Goal: Feedback & Contribution: Contribute content

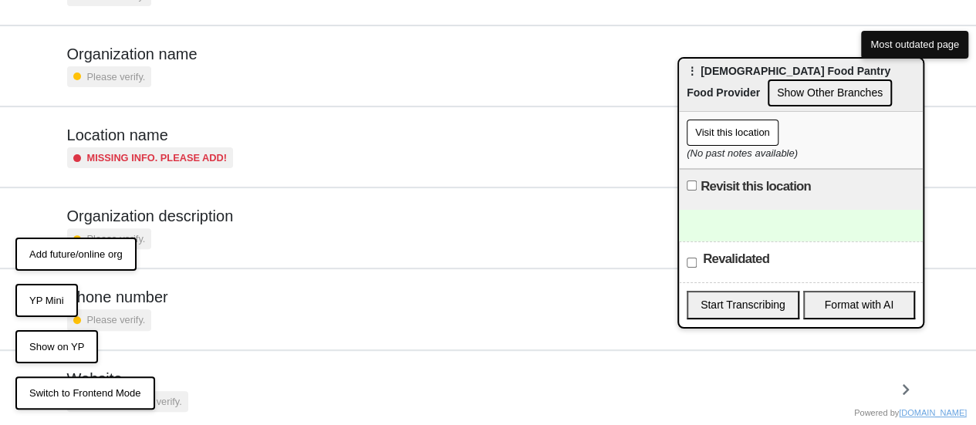
scroll to position [212, 0]
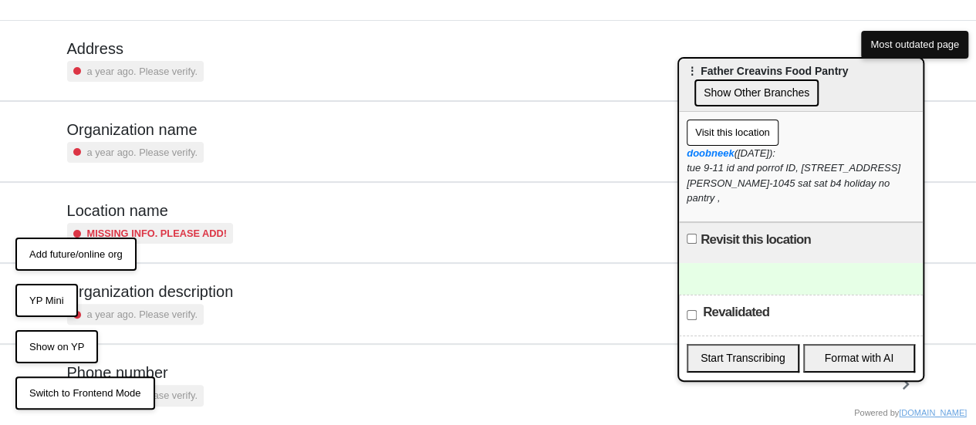
scroll to position [212, 0]
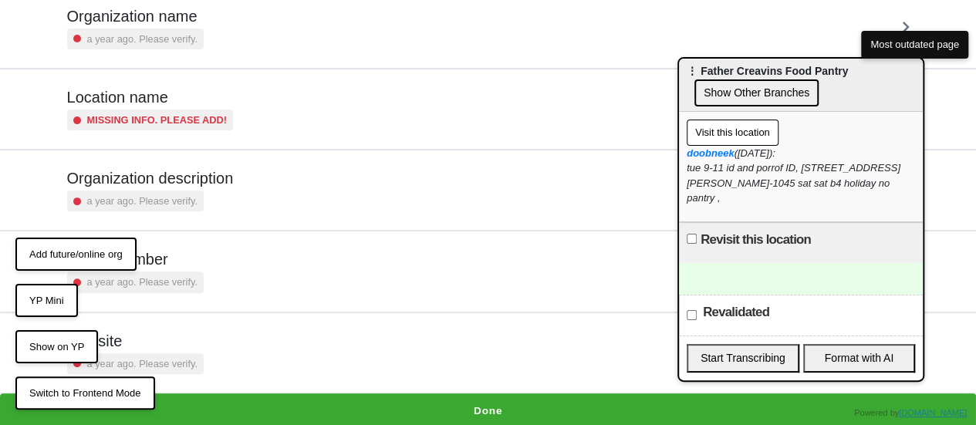
click at [488, 404] on button "Done" at bounding box center [488, 410] width 976 height 35
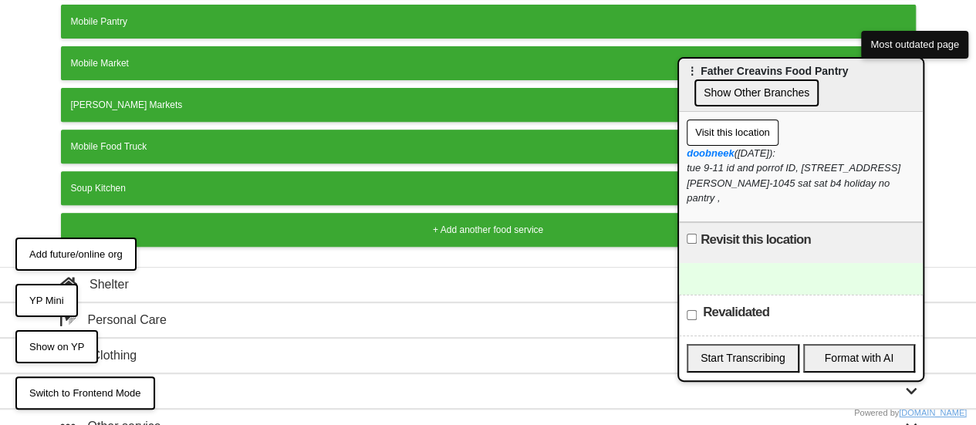
scroll to position [305, 0]
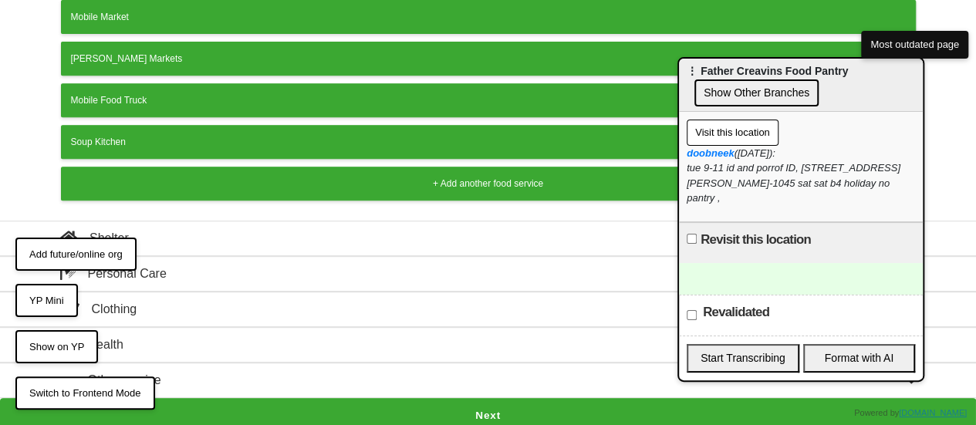
click at [430, 398] on button "Next" at bounding box center [488, 415] width 976 height 35
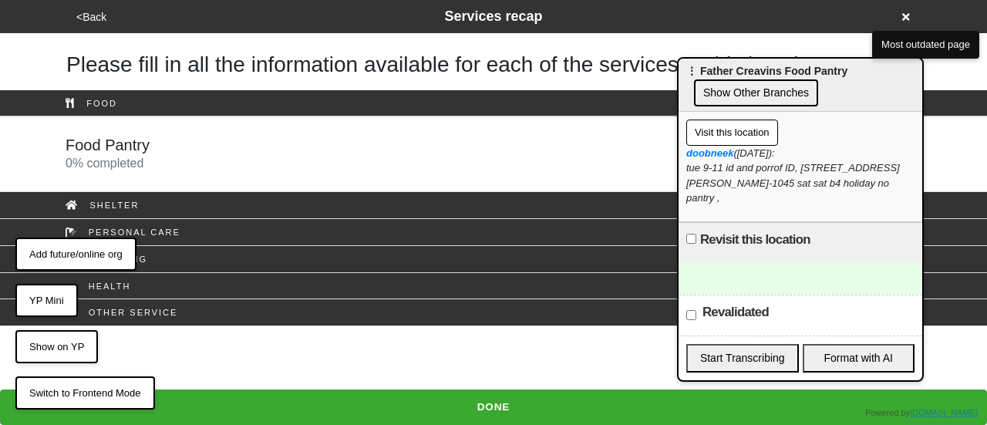
click at [185, 161] on div "Food Pantry 0 % completed" at bounding box center [493, 154] width 879 height 37
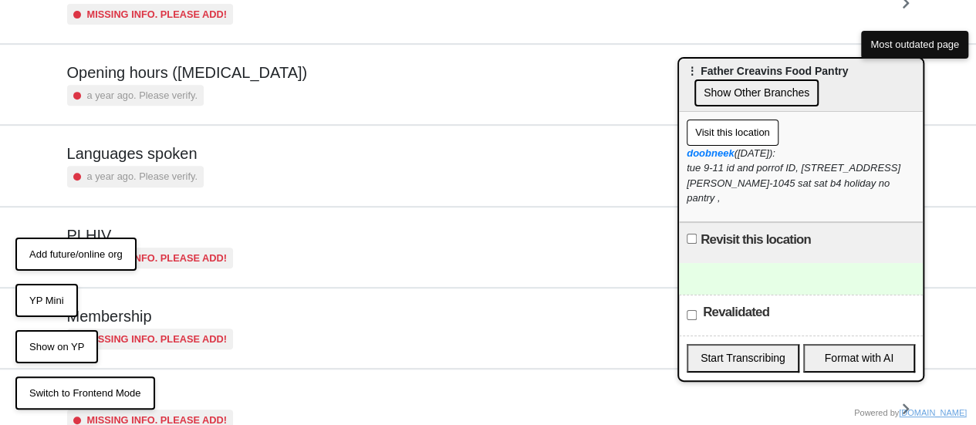
scroll to position [454, 0]
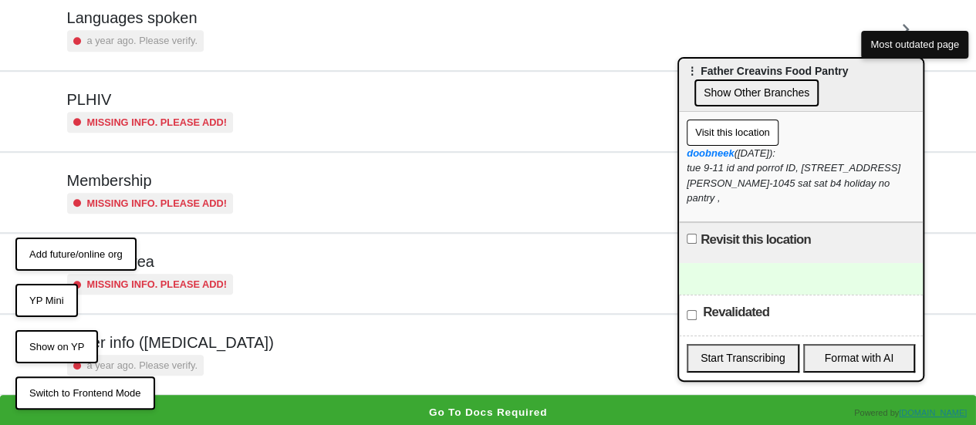
click at [209, 344] on h5 "Other info ([MEDICAL_DATA])" at bounding box center [170, 342] width 207 height 19
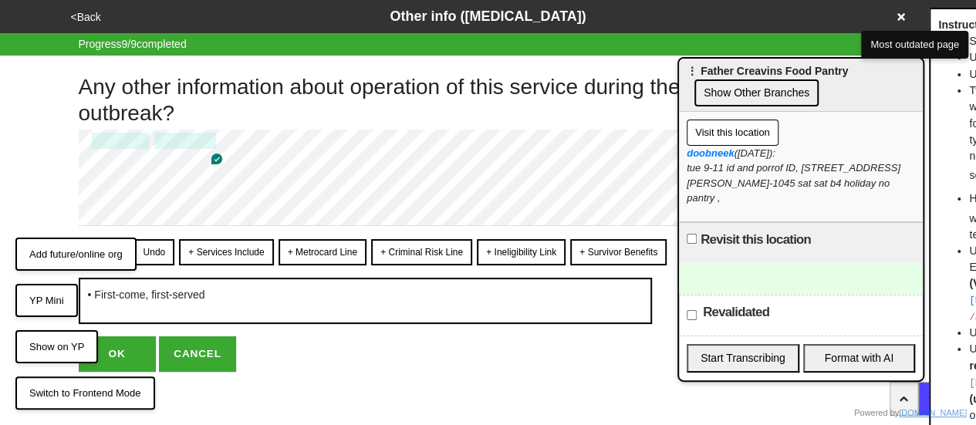
click at [138, 345] on button "OK" at bounding box center [117, 353] width 77 height 35
click at [120, 348] on button "OK" at bounding box center [117, 353] width 77 height 35
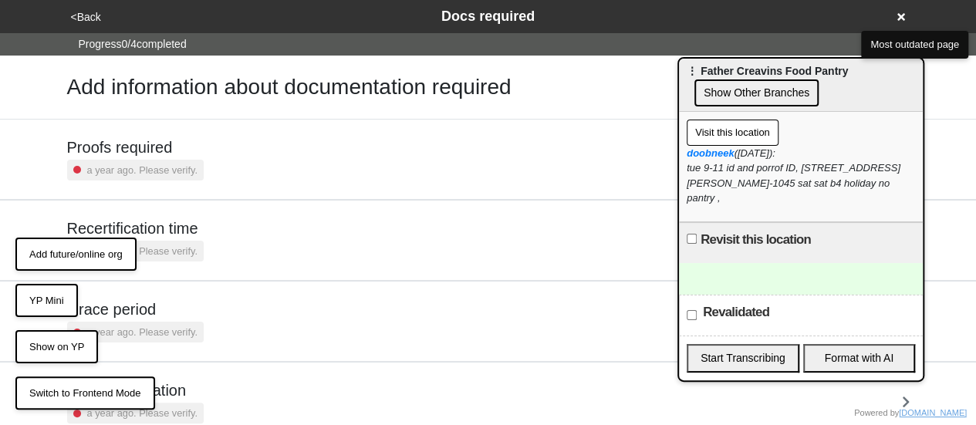
click at [90, 18] on button "<Back" at bounding box center [85, 17] width 39 height 18
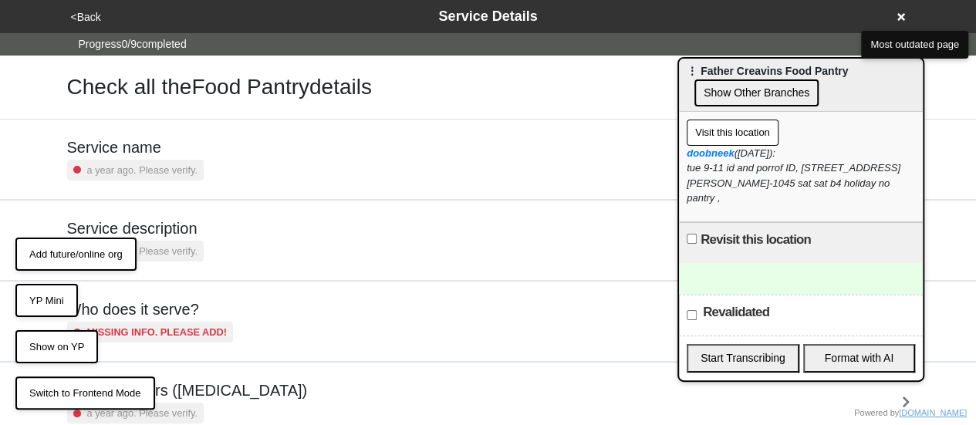
click at [198, 363] on div "Opening hours (coronavirus) a year ago. Please verify." at bounding box center [488, 402] width 879 height 79
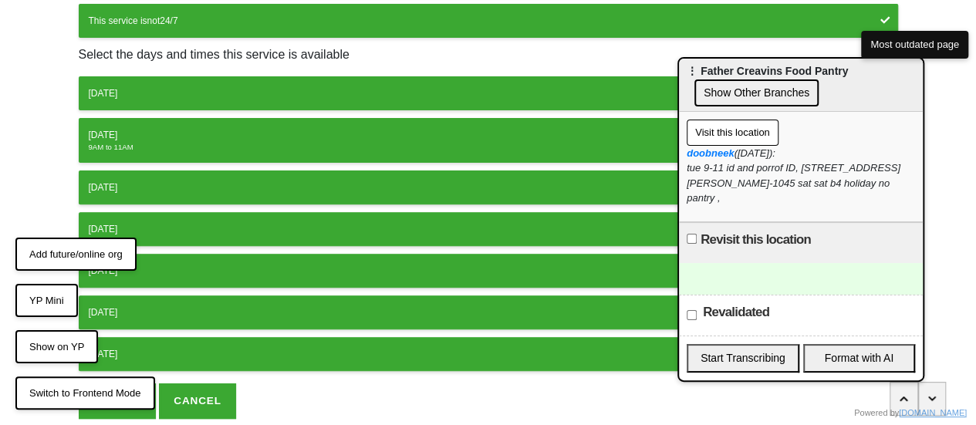
scroll to position [242, 0]
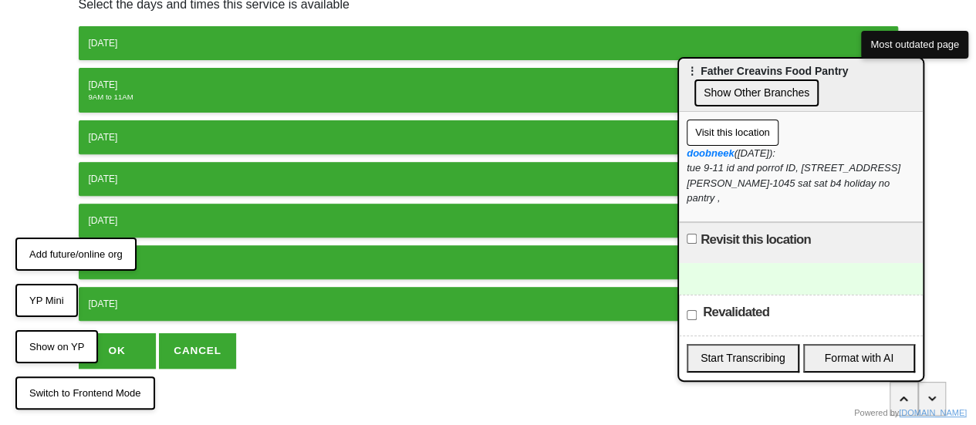
click at [117, 343] on button "OK" at bounding box center [117, 350] width 77 height 35
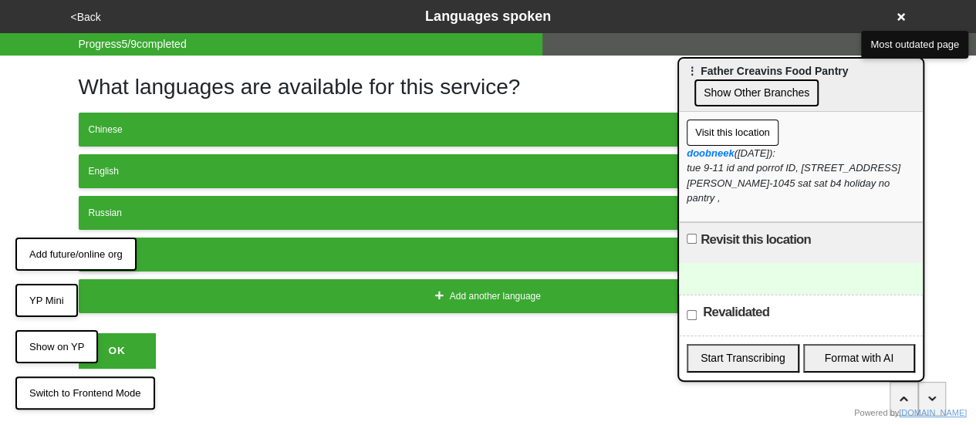
click at [89, 15] on button "<Back" at bounding box center [85, 17] width 39 height 18
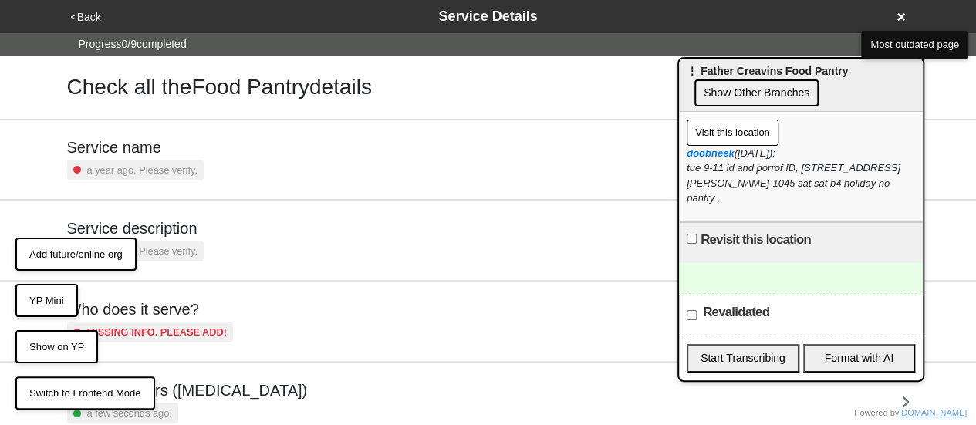
click at [177, 249] on small "a year ago. Please verify." at bounding box center [142, 251] width 110 height 15
type textarea "x"
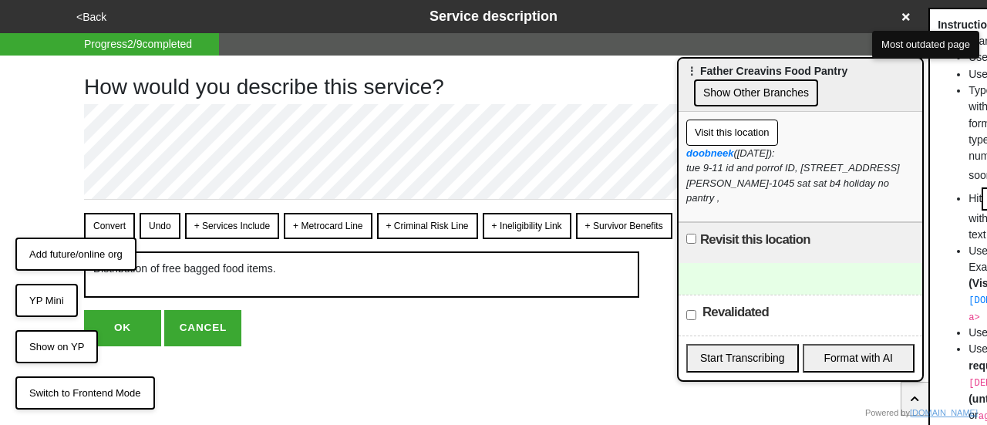
click at [79, 16] on button "<Back" at bounding box center [91, 17] width 39 height 18
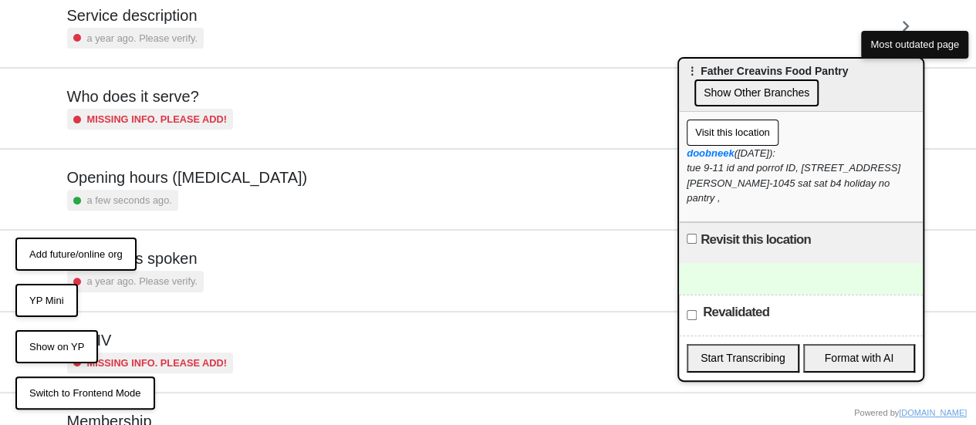
scroll to position [454, 0]
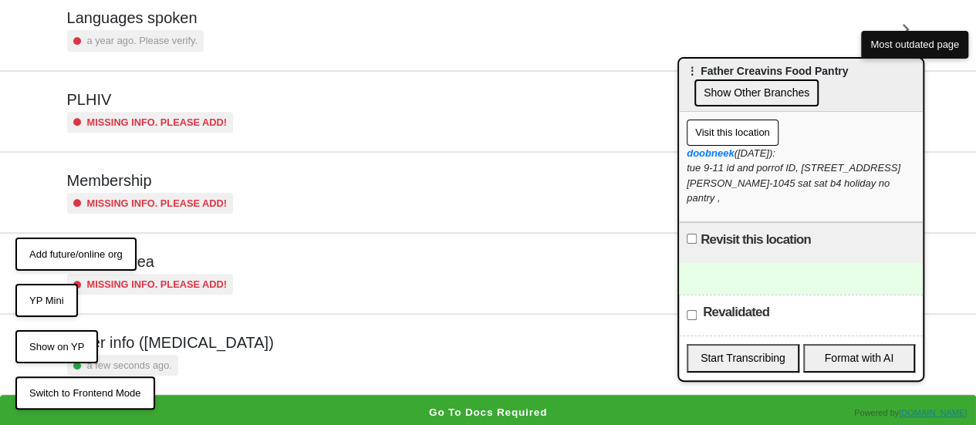
click at [381, 405] on button "Go to docs required" at bounding box center [488, 412] width 976 height 35
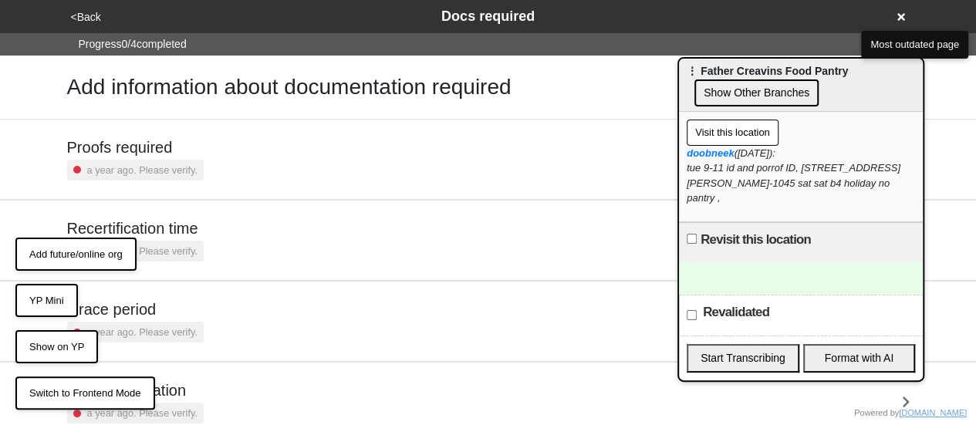
click at [257, 167] on div "Proofs required a year ago. Please verify." at bounding box center [488, 159] width 842 height 42
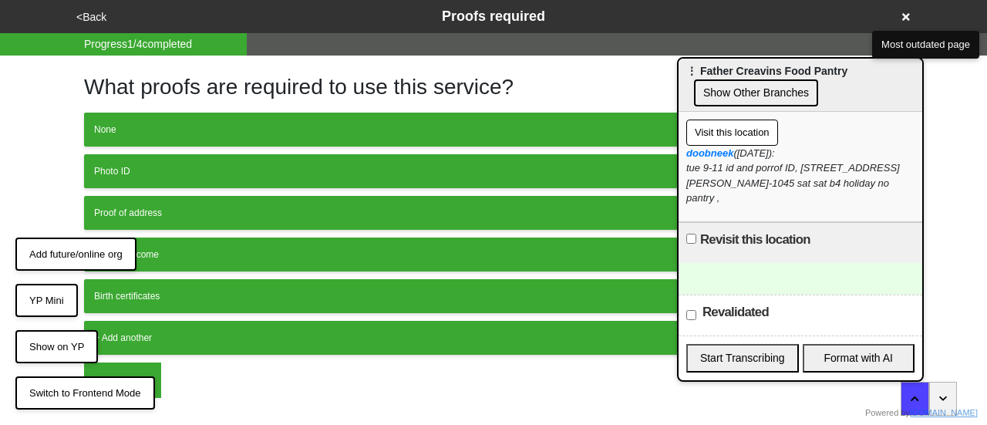
click at [146, 171] on div "Photo ID" at bounding box center [493, 171] width 799 height 14
click at [138, 363] on button "OK" at bounding box center [122, 380] width 77 height 35
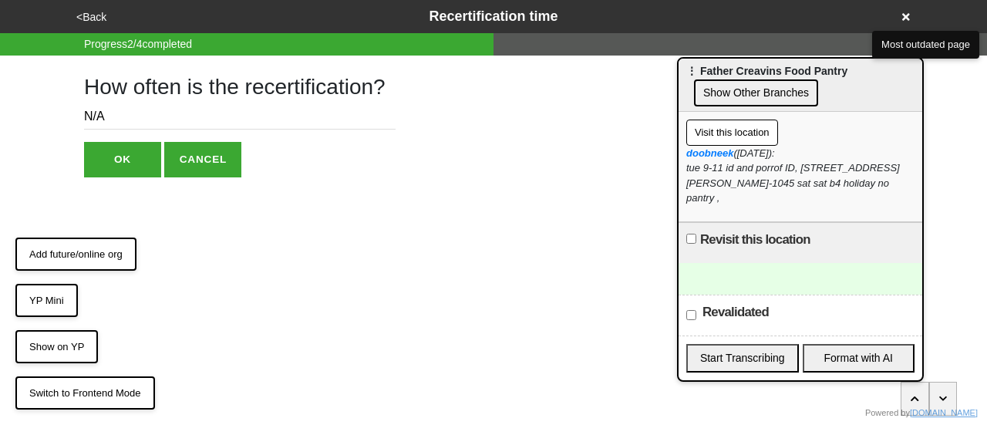
click at [83, 13] on button "<Back" at bounding box center [91, 17] width 39 height 18
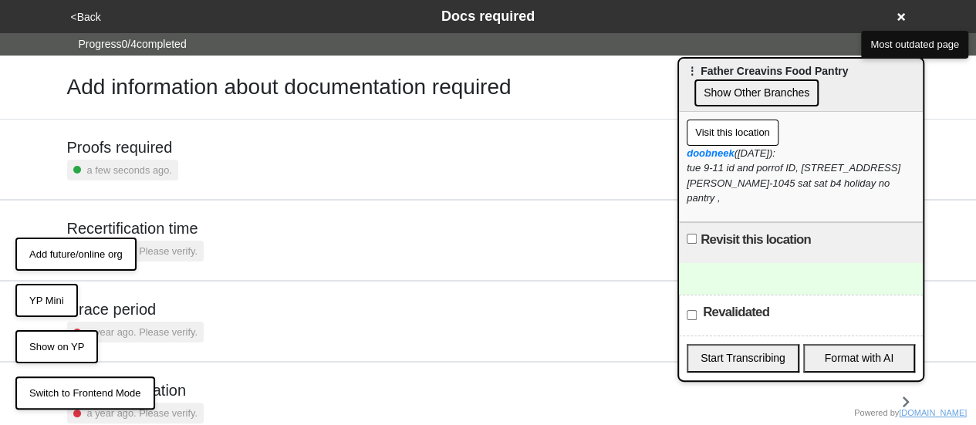
click at [102, 166] on small "a few seconds ago." at bounding box center [129, 170] width 85 height 15
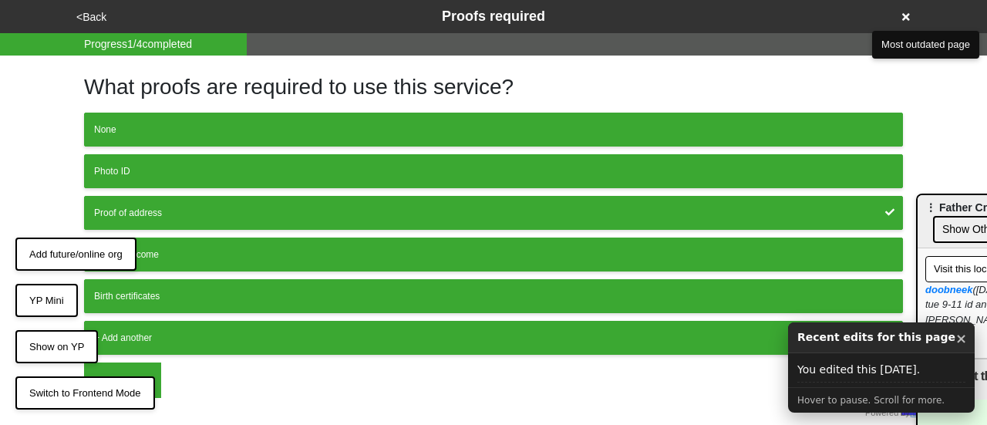
drag, startPoint x: 744, startPoint y: 74, endPoint x: 859, endPoint y: 195, distance: 167.0
click at [982, 209] on span "⋮ Father Creavins Food Pantry" at bounding box center [1006, 207] width 161 height 12
click at [502, 165] on div "Photo ID" at bounding box center [493, 171] width 799 height 14
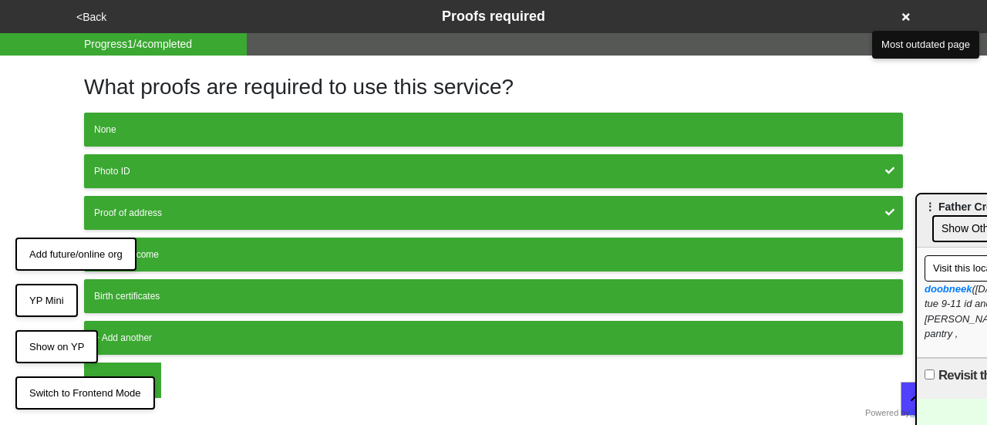
click at [111, 364] on button "OK" at bounding box center [122, 380] width 77 height 35
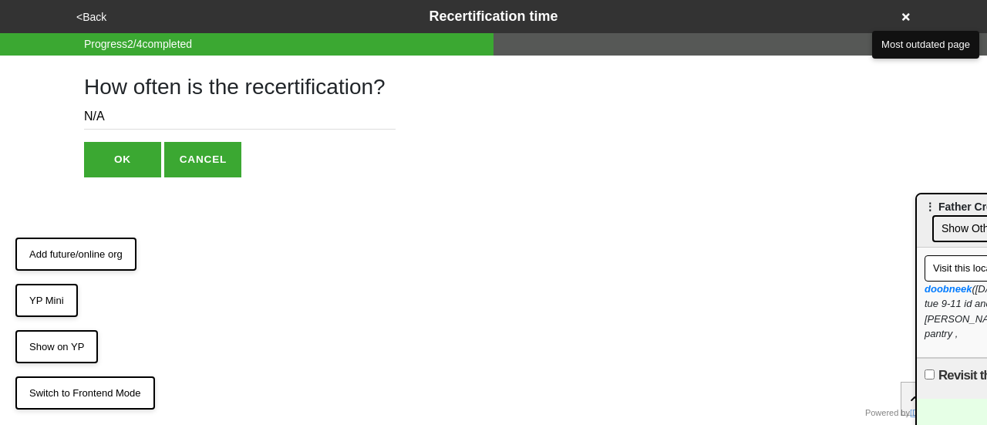
click at [125, 153] on button "OK" at bounding box center [122, 159] width 77 height 35
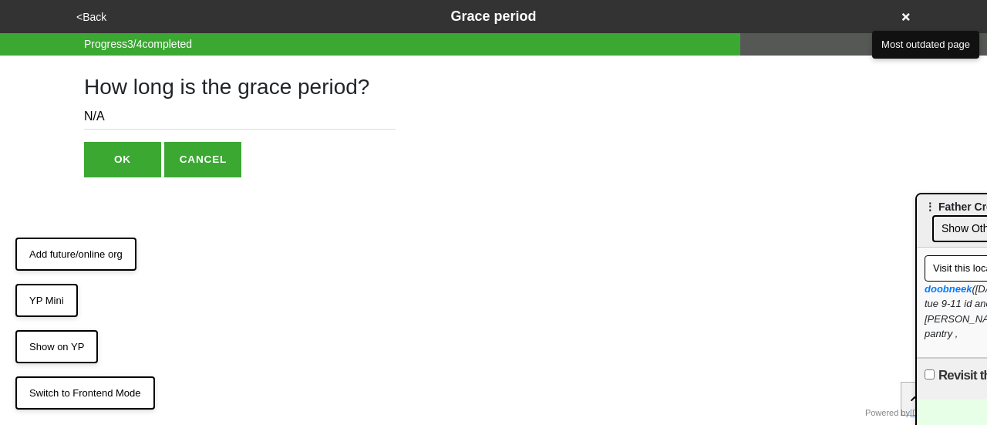
click at [97, 15] on button "<Back" at bounding box center [91, 17] width 39 height 18
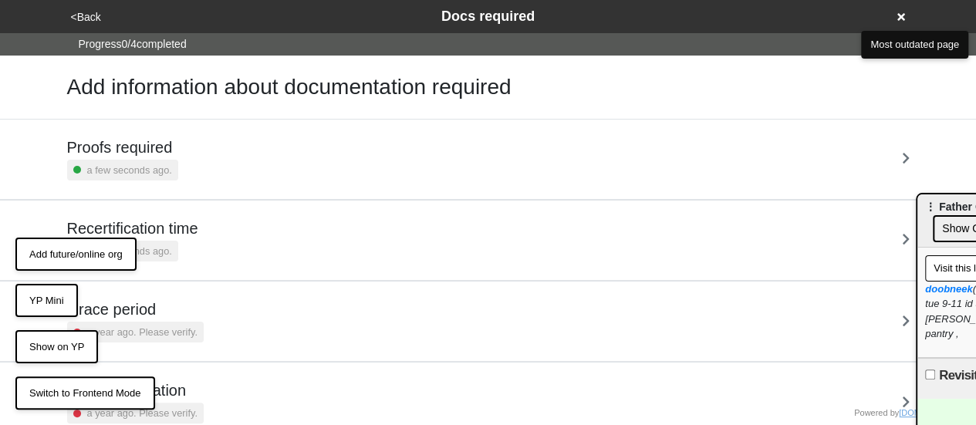
click at [97, 15] on button "<Back" at bounding box center [85, 17] width 39 height 18
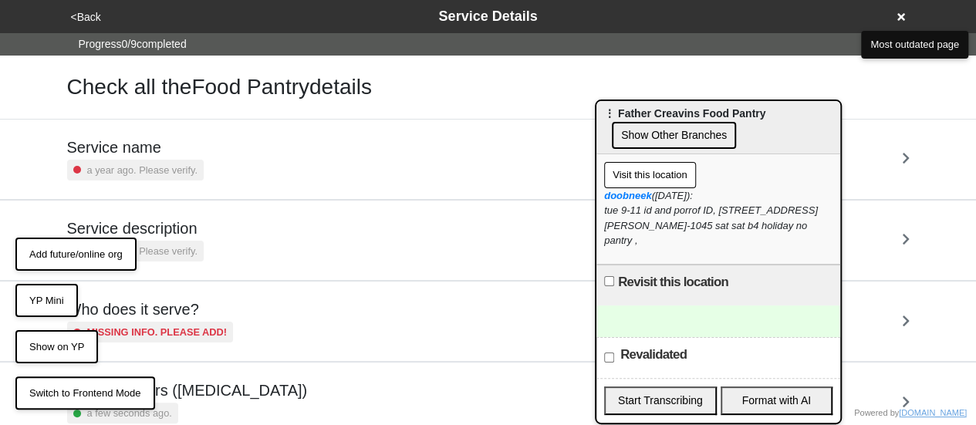
drag, startPoint x: 943, startPoint y: 204, endPoint x: 633, endPoint y: 115, distance: 322.0
click at [633, 115] on span "⋮ Father Creavins Food Pantry" at bounding box center [684, 113] width 161 height 12
click at [83, 15] on button "<Back" at bounding box center [85, 17] width 39 height 18
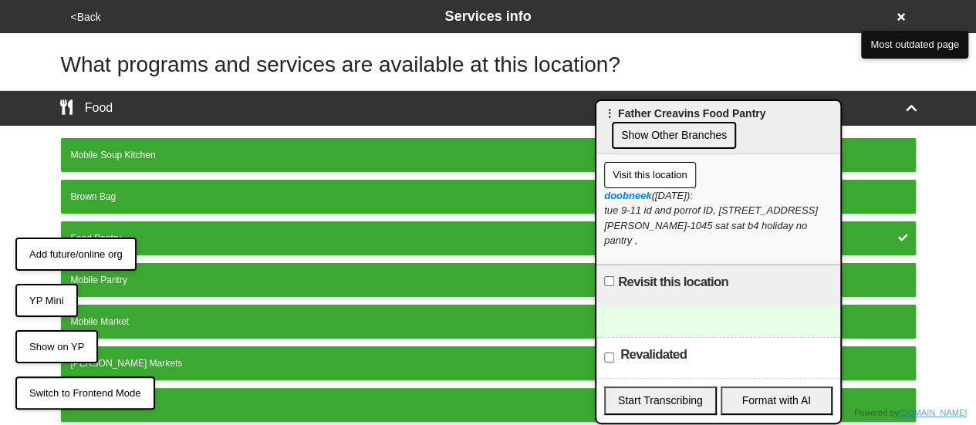
click at [83, 15] on button "<Back" at bounding box center [85, 17] width 39 height 18
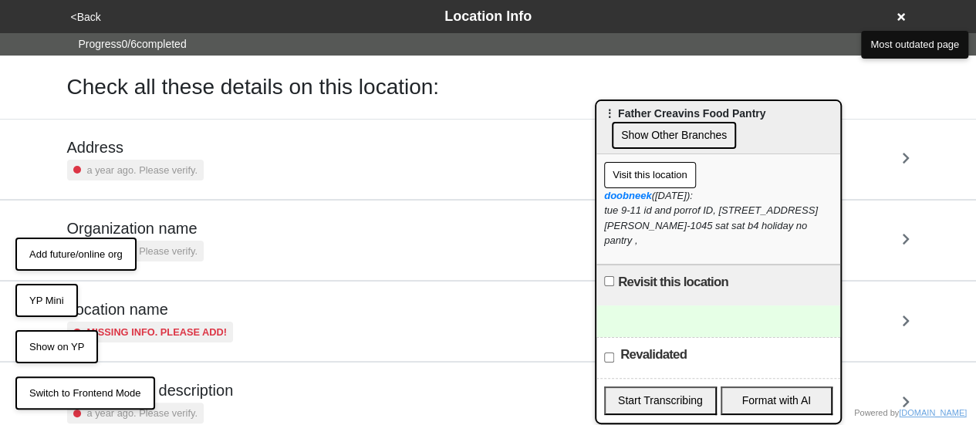
click at [83, 15] on button "<Back" at bounding box center [85, 17] width 39 height 18
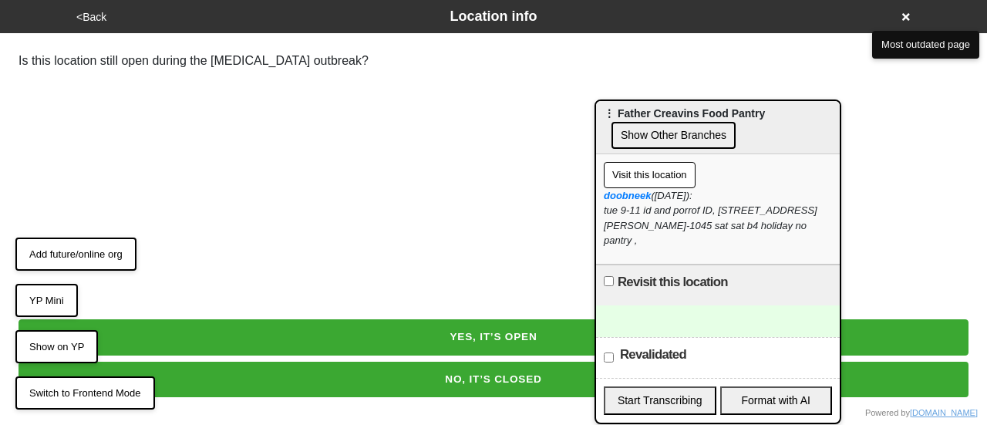
click at [371, 321] on button "YES, IT’S OPEN" at bounding box center [494, 336] width 950 height 35
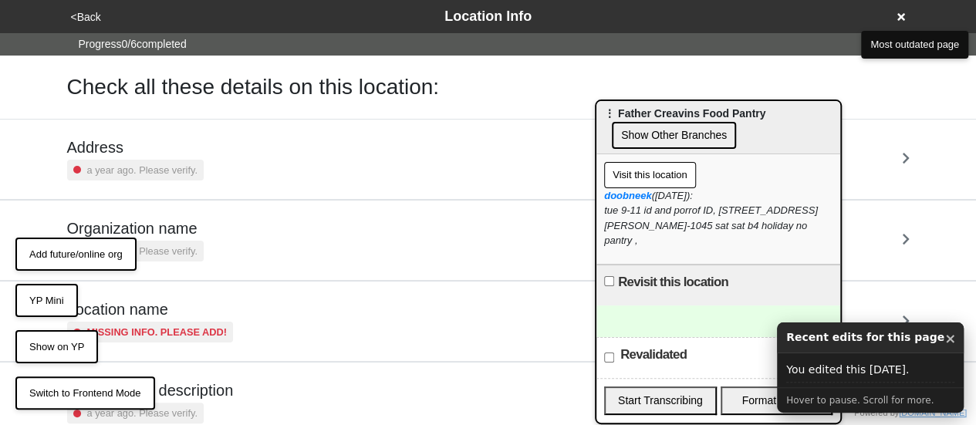
click at [131, 155] on div "Address a year ago. Please verify." at bounding box center [135, 159] width 137 height 42
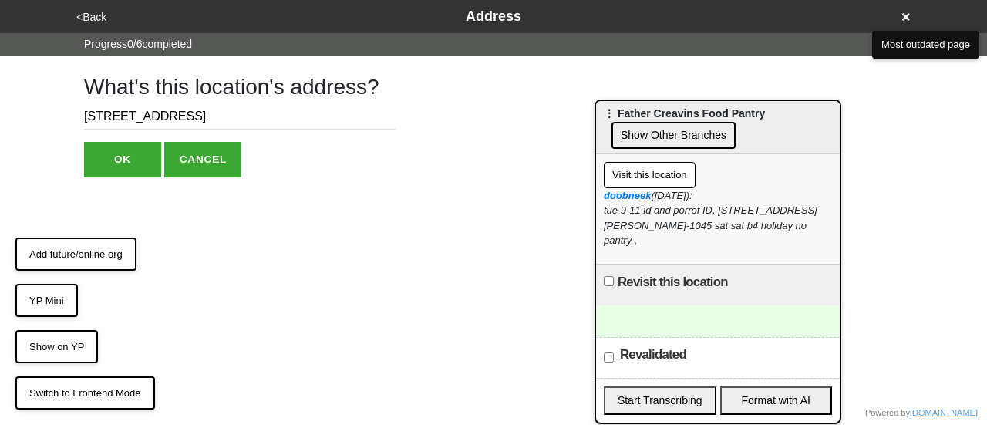
click at [140, 113] on input "276 W 151st St" at bounding box center [240, 116] width 312 height 25
click at [126, 148] on button "OK" at bounding box center [122, 159] width 77 height 35
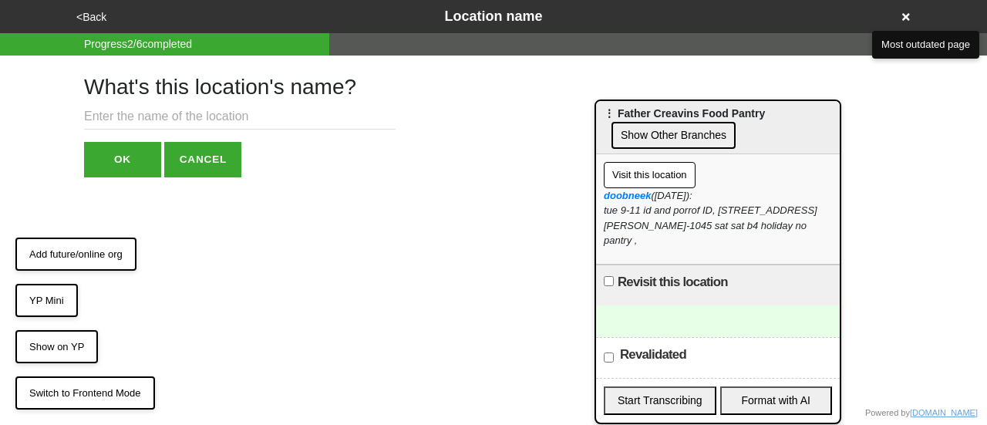
paste input "[DEMOGRAPHIC_DATA]"
type input "[DEMOGRAPHIC_DATA]"
click at [134, 151] on button "OK" at bounding box center [122, 159] width 77 height 35
type textarea "x"
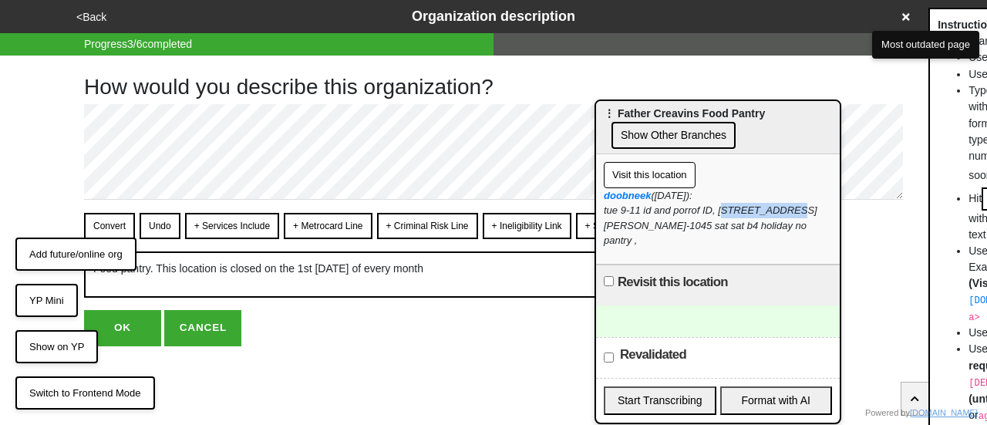
drag, startPoint x: 721, startPoint y: 210, endPoint x: 781, endPoint y: 209, distance: 60.2
click at [781, 209] on div "doobneek (2025-09-04): tue 9-11 id and porrof ID, 141 st charles 730-1045 sat s…" at bounding box center [718, 218] width 228 height 60
click at [719, 209] on div "doobneek (2025-09-04): tue 9-11 id and porrof ID, 141 st charles 730-1045 sat s…" at bounding box center [718, 218] width 228 height 60
drag, startPoint x: 717, startPoint y: 209, endPoint x: 779, endPoint y: 209, distance: 61.7
click at [779, 209] on div "doobneek (2025-09-04): tue 9-11 id and porrof ID, 141 st charles 730-1045 sat s…" at bounding box center [718, 218] width 228 height 60
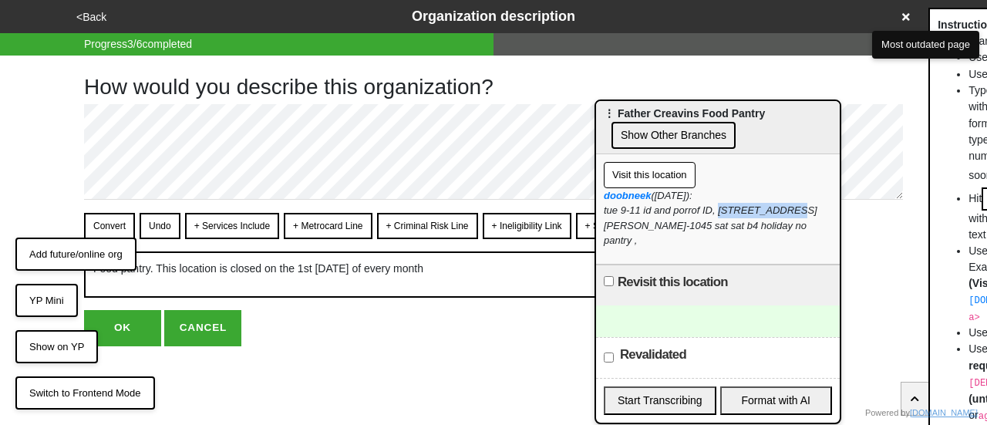
copy div "141 st charles"
click at [87, 12] on button "<Back" at bounding box center [91, 17] width 39 height 18
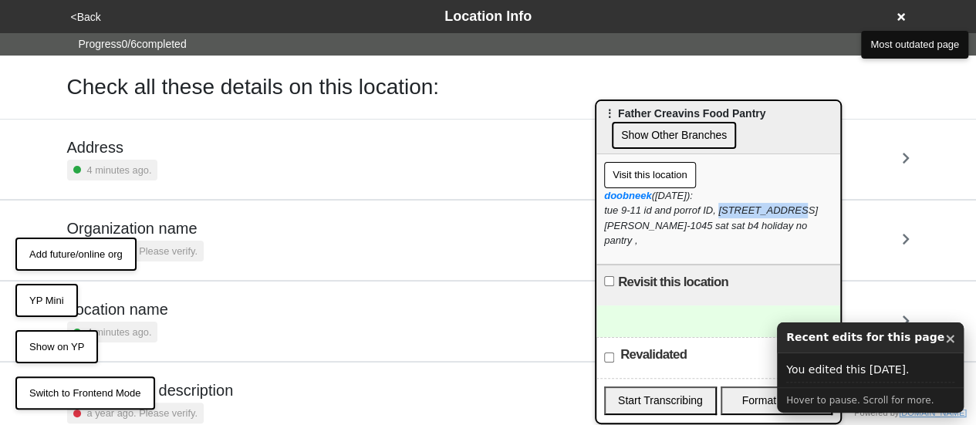
drag, startPoint x: 87, startPoint y: 12, endPoint x: 134, endPoint y: 4, distance: 47.8
click at [134, 4] on div "<Back Location Info" at bounding box center [488, 16] width 856 height 33
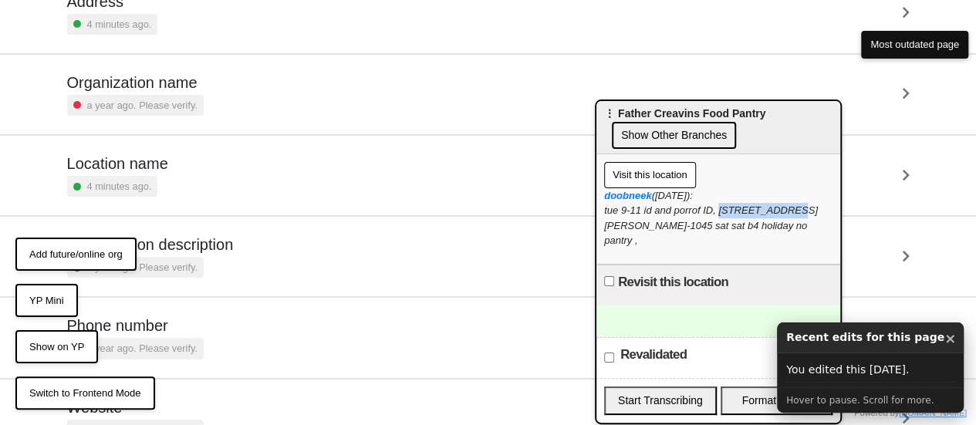
scroll to position [212, 0]
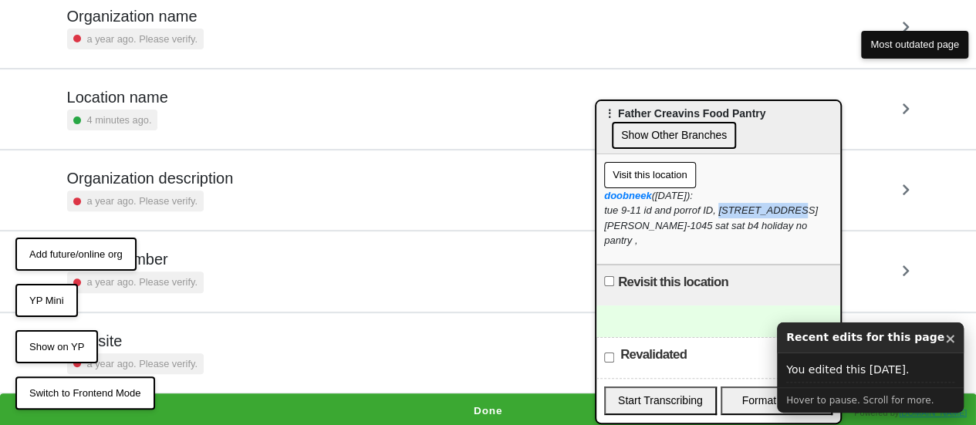
click at [157, 264] on h5 "Phone number" at bounding box center [135, 259] width 137 height 19
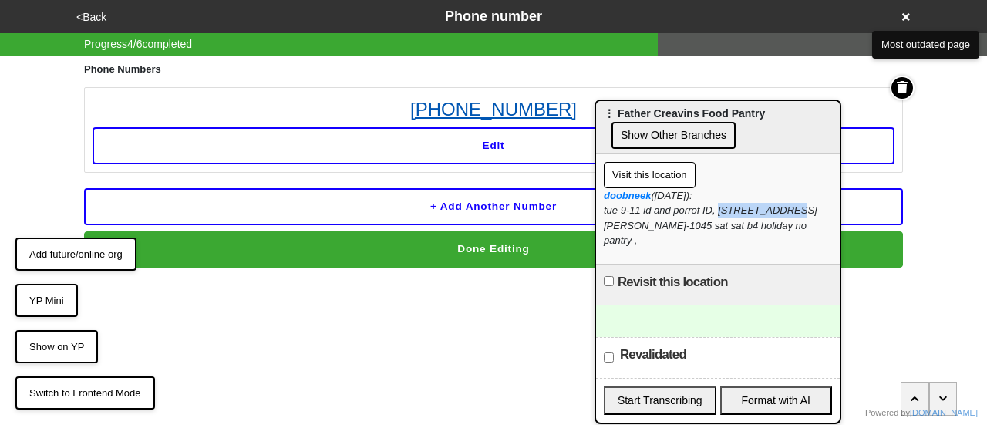
click at [415, 97] on link "[PHONE_NUMBER]" at bounding box center [494, 110] width 802 height 28
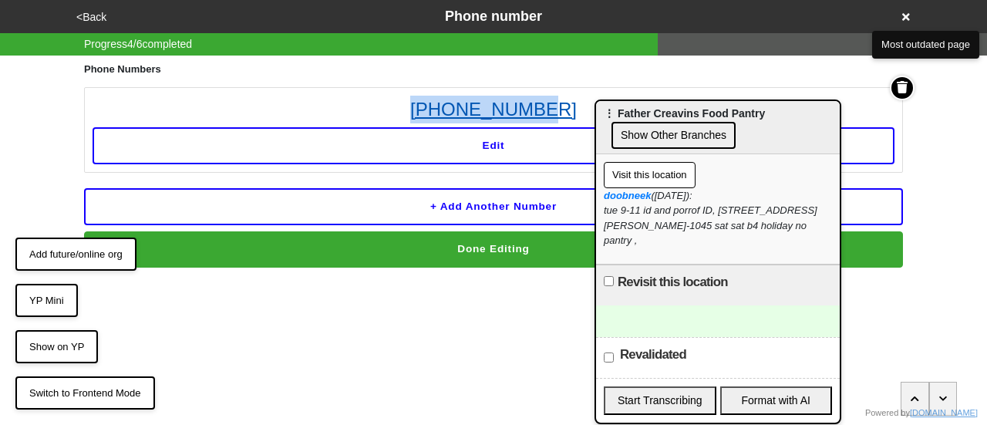
drag, startPoint x: 562, startPoint y: 90, endPoint x: 480, endPoint y: 116, distance: 86.4
click at [437, 104] on li "212-281-2100 Edit" at bounding box center [493, 130] width 819 height 86
copy link "[PHONE_NUMBER]"
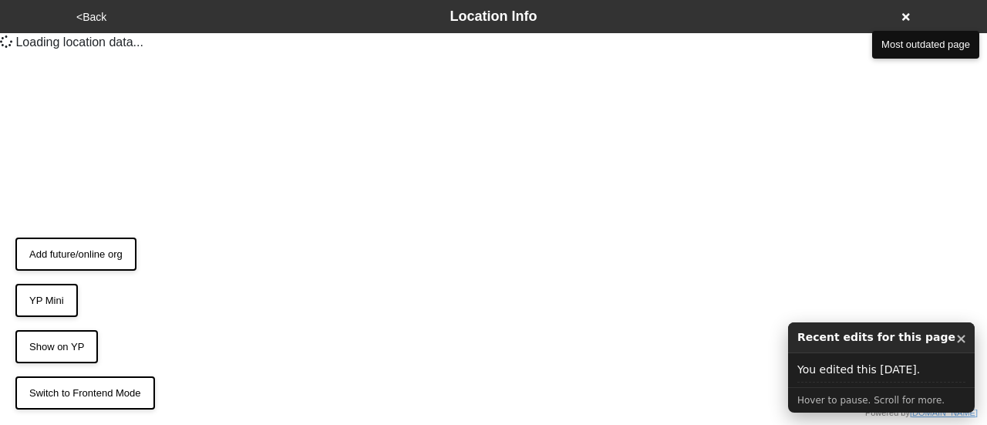
click at [906, 19] on icon at bounding box center [907, 17] width 8 height 11
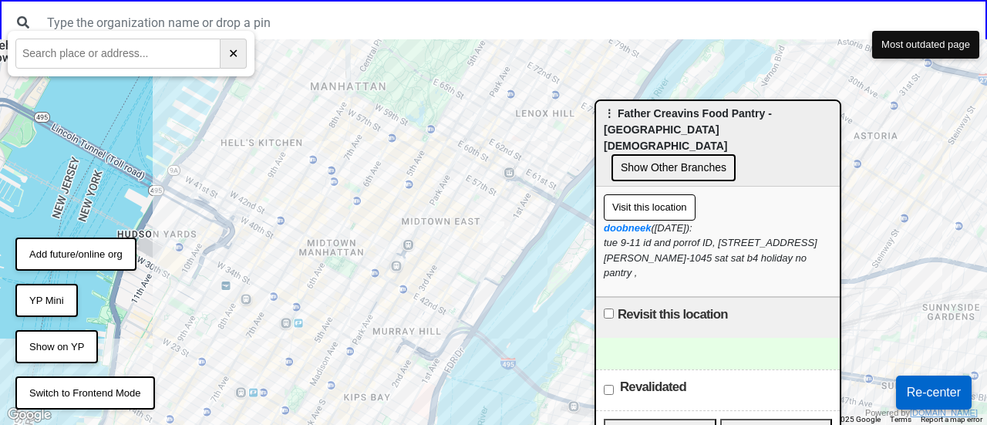
click at [56, 61] on input "text" at bounding box center [117, 54] width 205 height 30
paste input "[STREET_ADDRESS][PERSON_NAME]"
click at [38, 48] on input "141 st charles" at bounding box center [117, 54] width 205 height 30
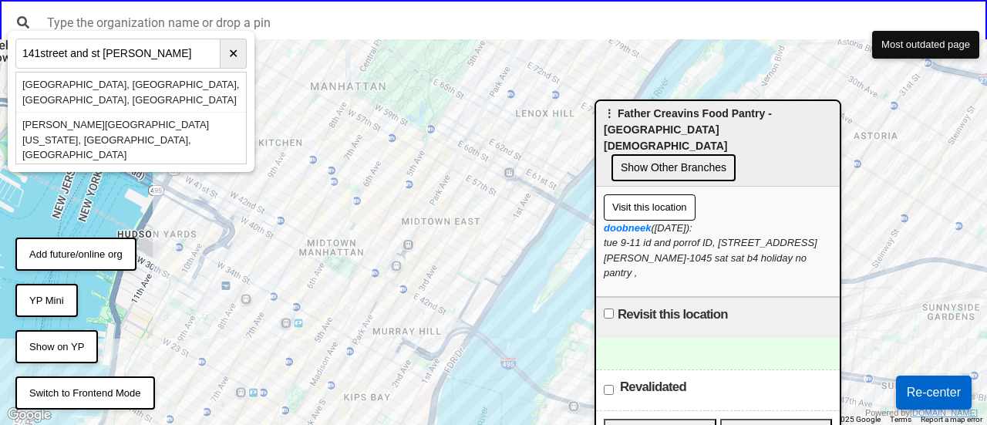
click at [115, 49] on input "141street and st charles" at bounding box center [117, 54] width 205 height 30
paste input "[STREET_ADDRESS]"
type input "[STREET_ADDRESS]"
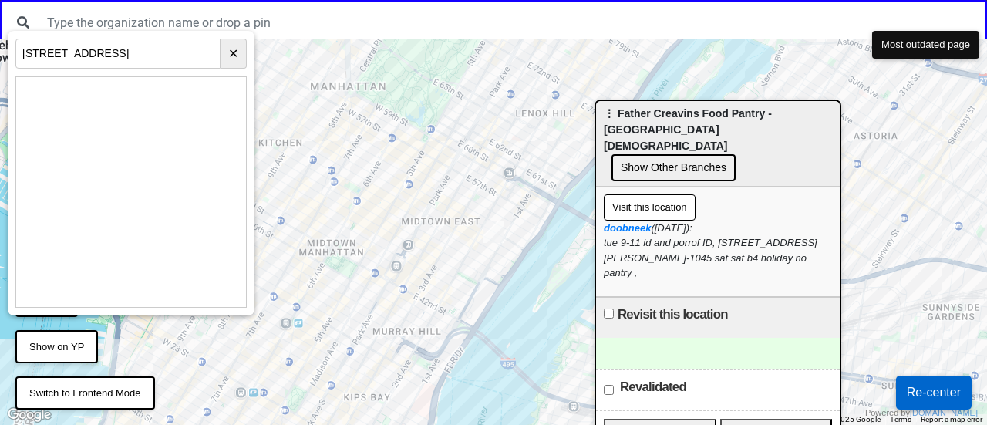
drag, startPoint x: 480, startPoint y: 108, endPoint x: 296, endPoint y: 353, distance: 305.8
click at [296, 352] on div at bounding box center [493, 232] width 987 height 386
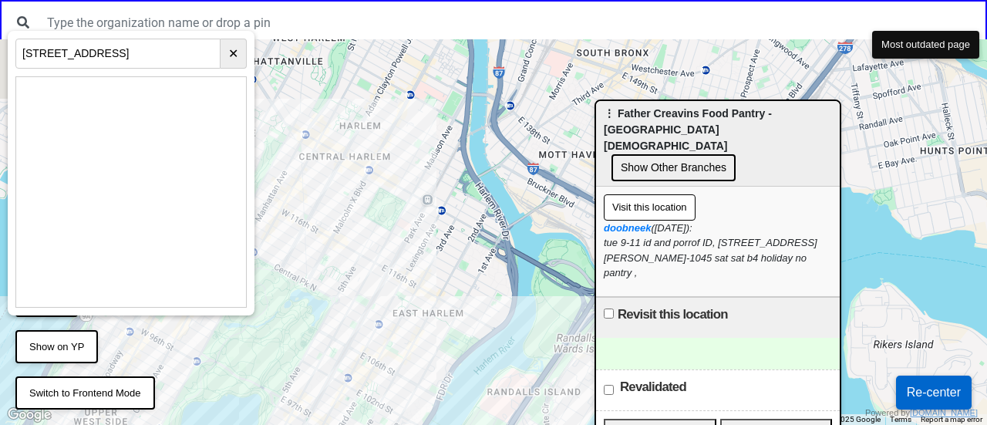
drag, startPoint x: 299, startPoint y: 246, endPoint x: 430, endPoint y: 238, distance: 130.6
click at [430, 238] on div at bounding box center [493, 232] width 987 height 386
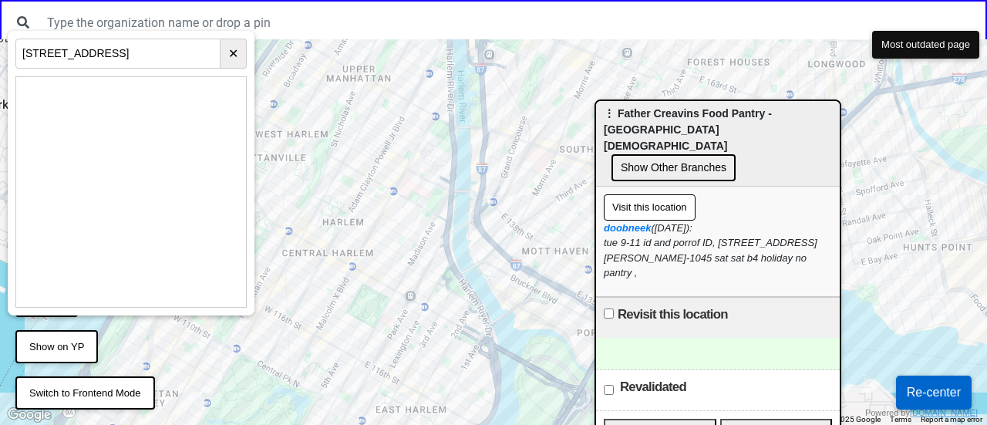
drag, startPoint x: 458, startPoint y: 160, endPoint x: 427, endPoint y: 271, distance: 115.3
click at [430, 281] on div at bounding box center [493, 232] width 987 height 386
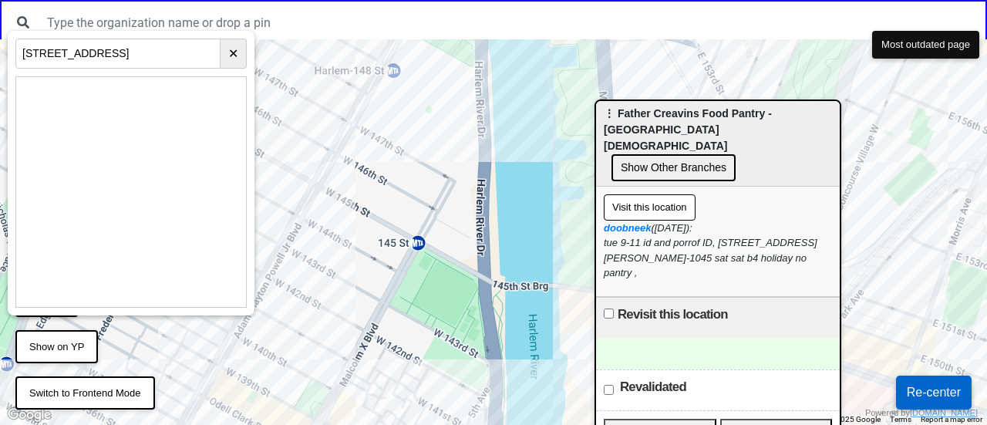
drag, startPoint x: 436, startPoint y: 160, endPoint x: 520, endPoint y: 238, distance: 115.2
click at [518, 240] on div at bounding box center [493, 232] width 987 height 386
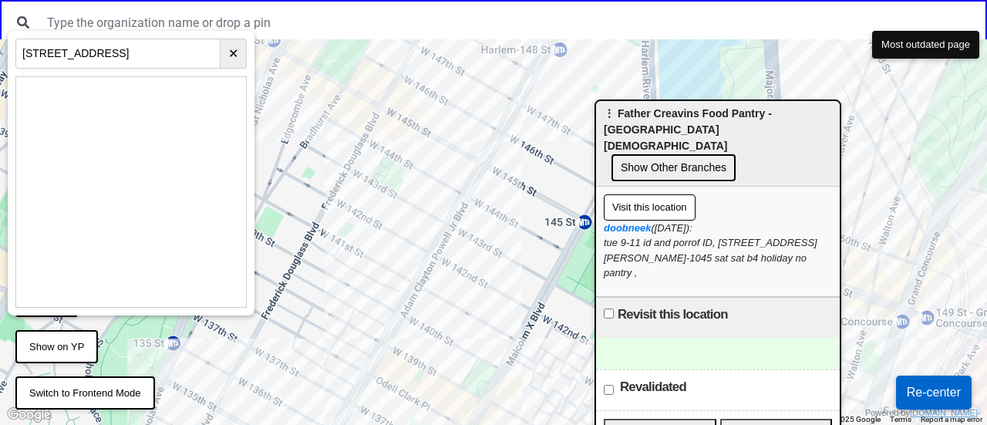
drag, startPoint x: 319, startPoint y: 333, endPoint x: 467, endPoint y: 291, distance: 153.9
click at [467, 291] on div at bounding box center [493, 232] width 987 height 386
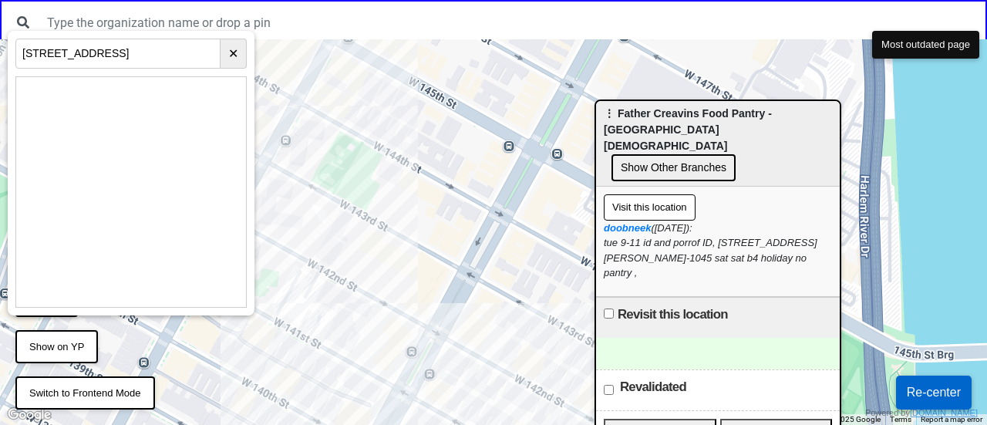
drag, startPoint x: 401, startPoint y: 214, endPoint x: 388, endPoint y: 254, distance: 41.5
click at [388, 254] on div at bounding box center [493, 232] width 987 height 386
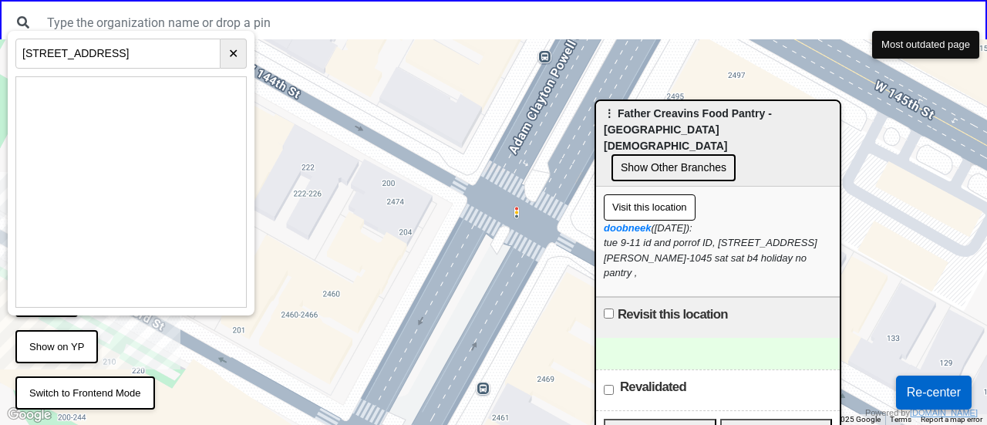
drag, startPoint x: 440, startPoint y: 230, endPoint x: 283, endPoint y: 183, distance: 163.5
click at [283, 183] on div at bounding box center [493, 232] width 987 height 386
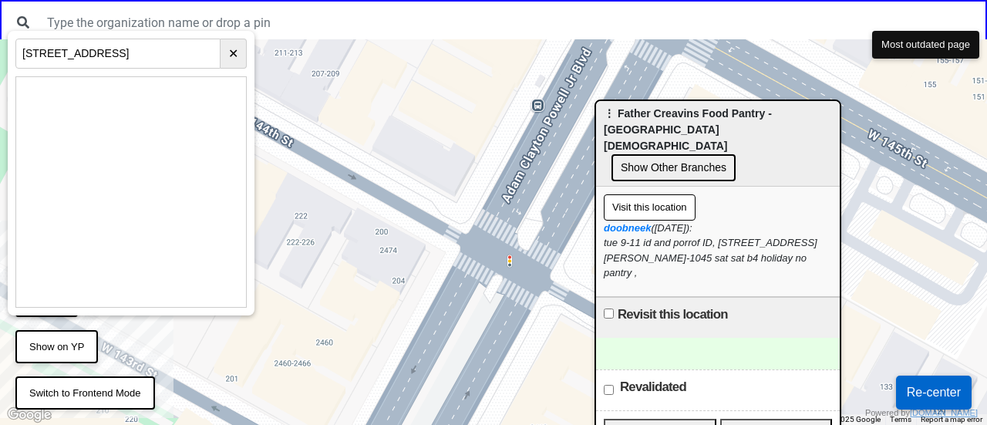
drag, startPoint x: 423, startPoint y: 224, endPoint x: 422, endPoint y: 241, distance: 17.0
click at [422, 241] on div at bounding box center [493, 232] width 987 height 386
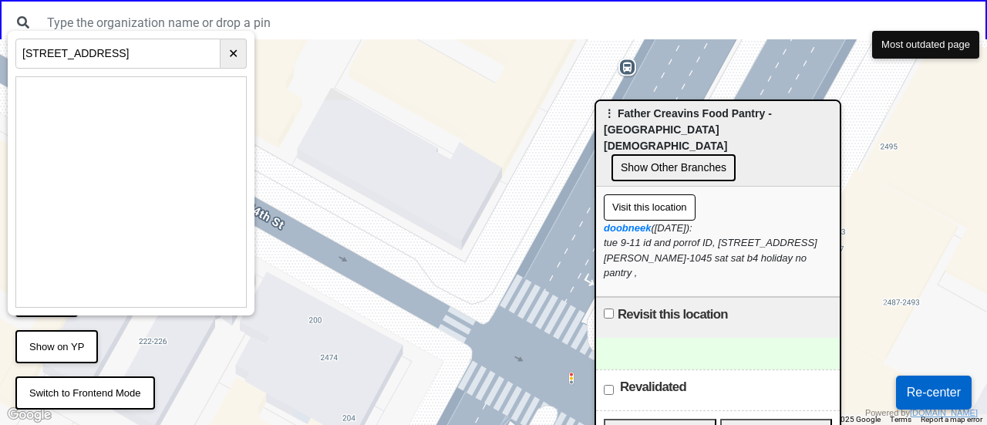
drag, startPoint x: 302, startPoint y: 221, endPoint x: 434, endPoint y: 337, distance: 175.5
click at [434, 337] on div at bounding box center [493, 232] width 987 height 386
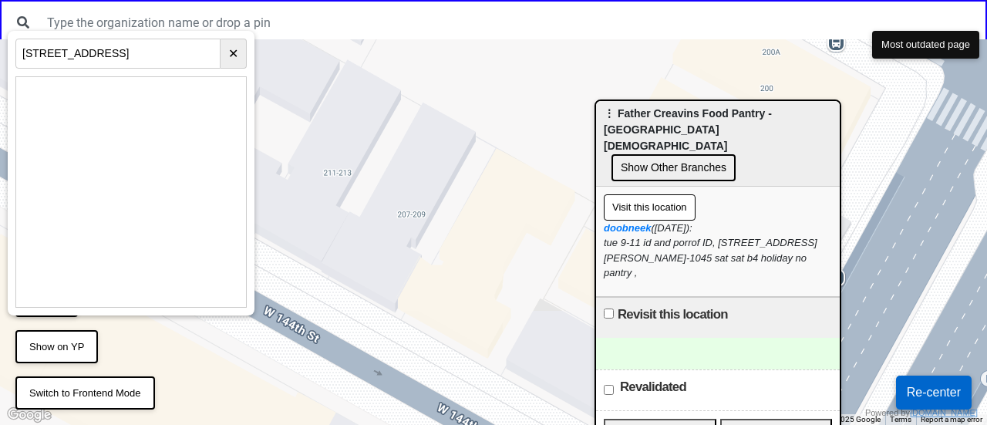
drag, startPoint x: 463, startPoint y: 228, endPoint x: 479, endPoint y: 265, distance: 41.1
click at [479, 265] on div at bounding box center [493, 232] width 987 height 386
click at [373, 241] on div at bounding box center [493, 232] width 987 height 386
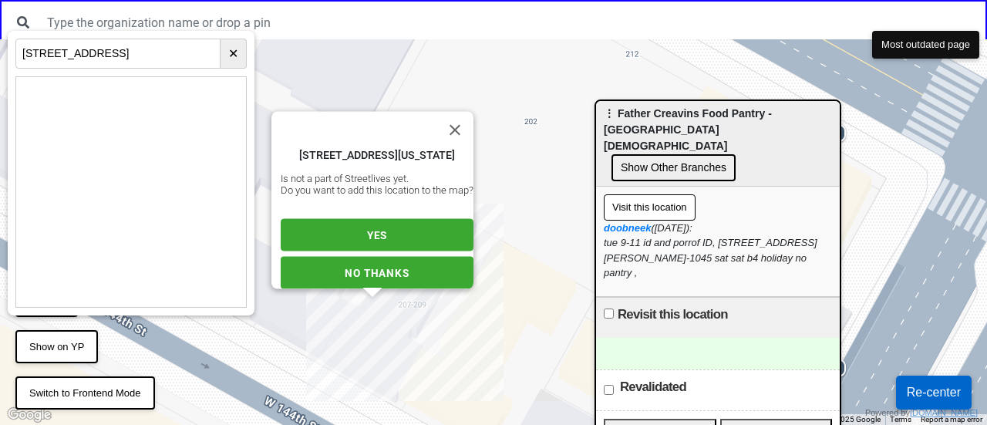
click at [360, 234] on button "YES" at bounding box center [377, 235] width 193 height 32
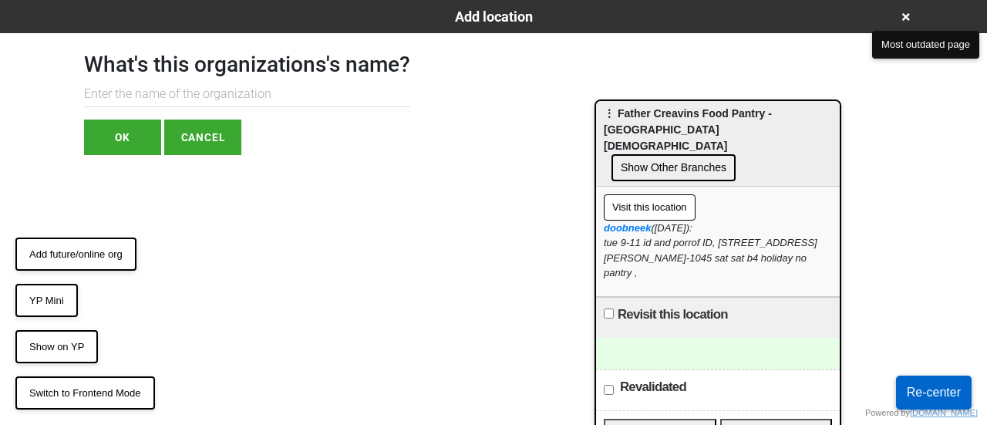
click at [165, 87] on input "text" at bounding box center [247, 94] width 326 height 25
click at [43, 297] on button "YP Mini" at bounding box center [46, 301] width 62 height 34
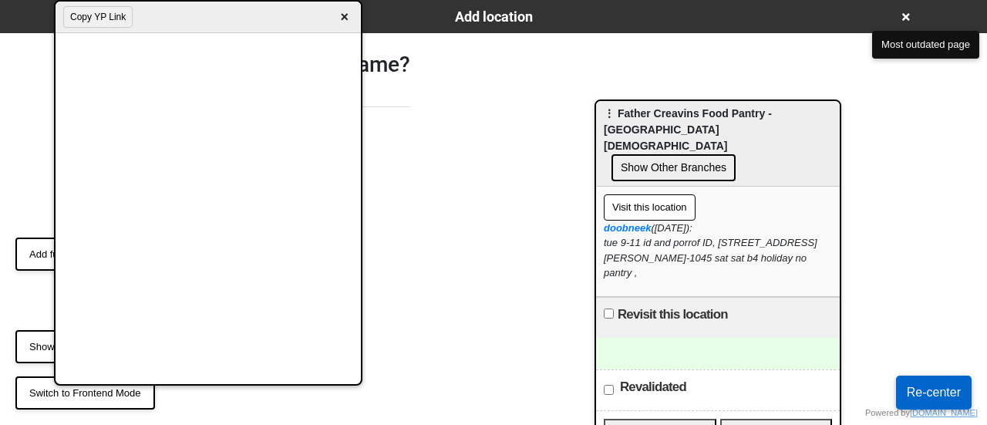
click at [349, 16] on span "×" at bounding box center [345, 17] width 18 height 21
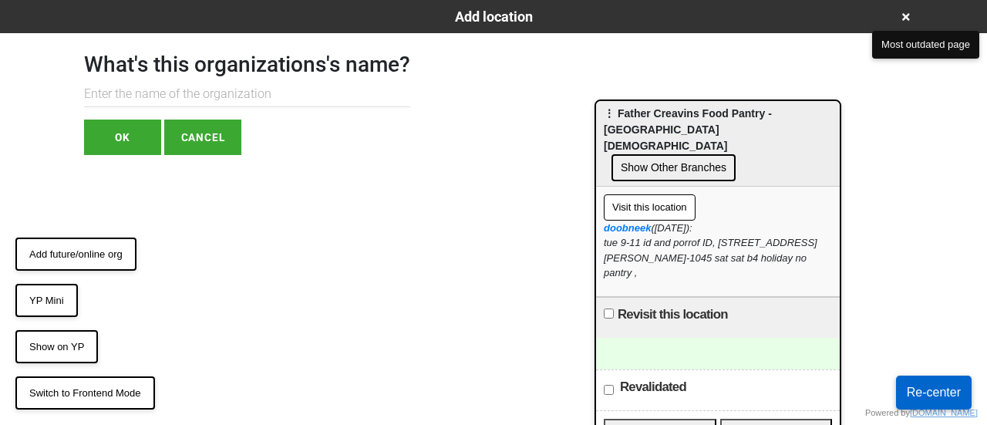
paste input "Father Creavins Food Pantry"
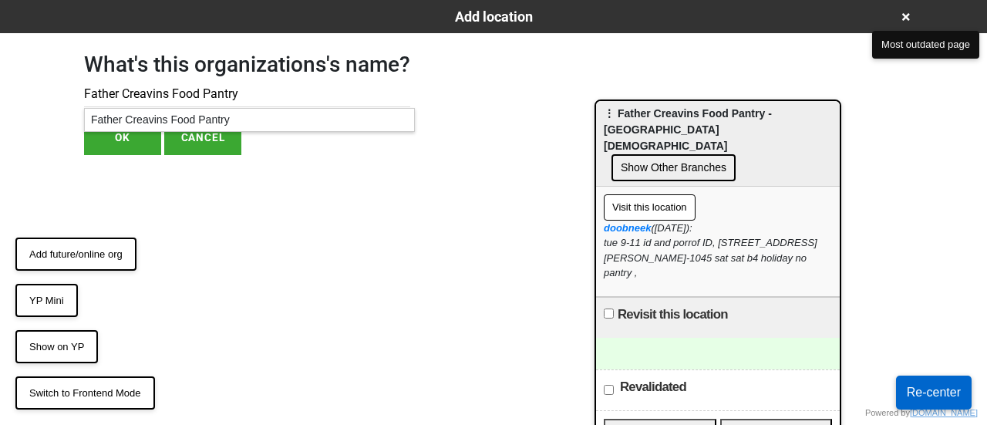
type input "Father Creavins Food Pantry"
click at [134, 140] on button "OK" at bounding box center [122, 137] width 77 height 35
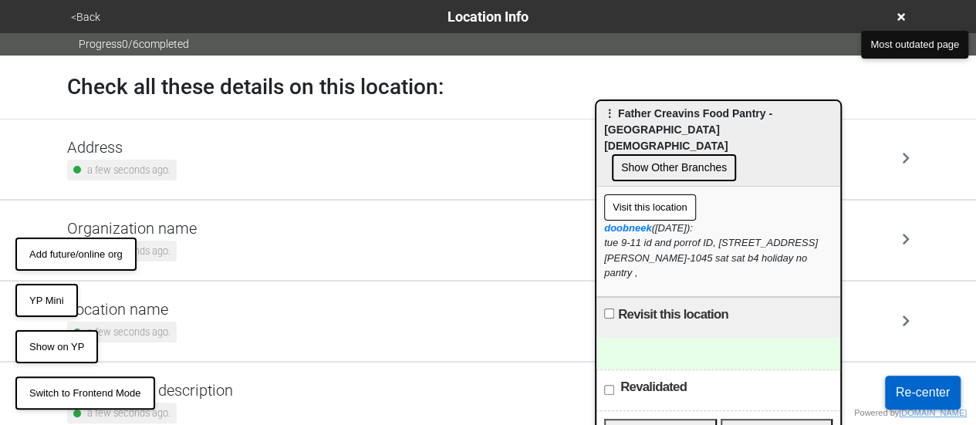
drag, startPoint x: 171, startPoint y: 316, endPoint x: 175, endPoint y: 241, distance: 74.9
click at [170, 316] on h5 "Location name" at bounding box center [122, 309] width 110 height 19
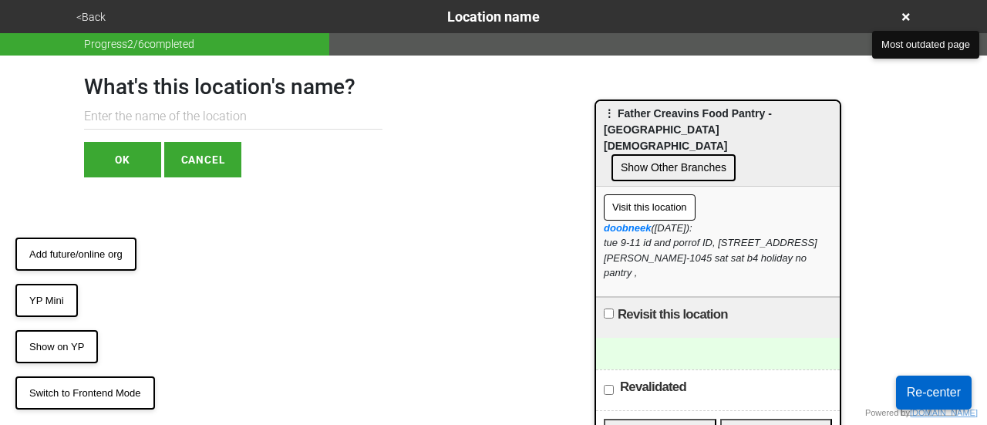
click at [155, 109] on input "text" at bounding box center [233, 116] width 299 height 25
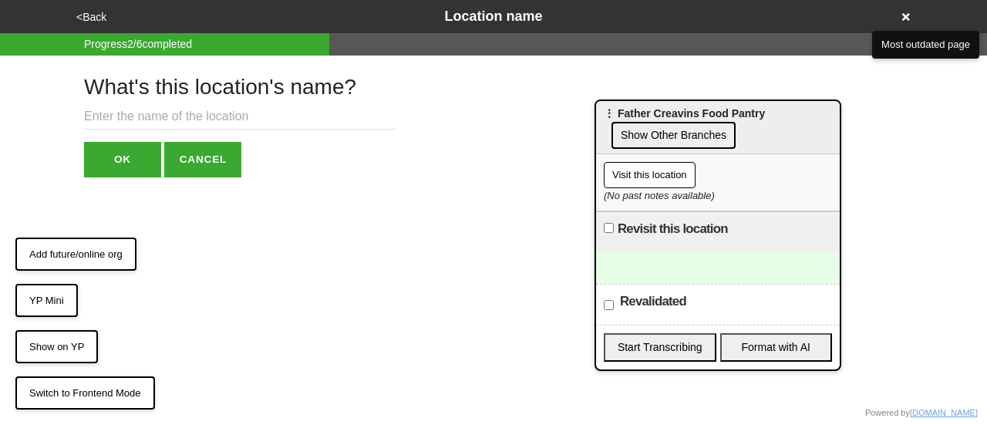
click at [143, 118] on input "text" at bounding box center [240, 116] width 312 height 25
paste input "The Parish of St. [PERSON_NAME] Resurrection and All Saints"
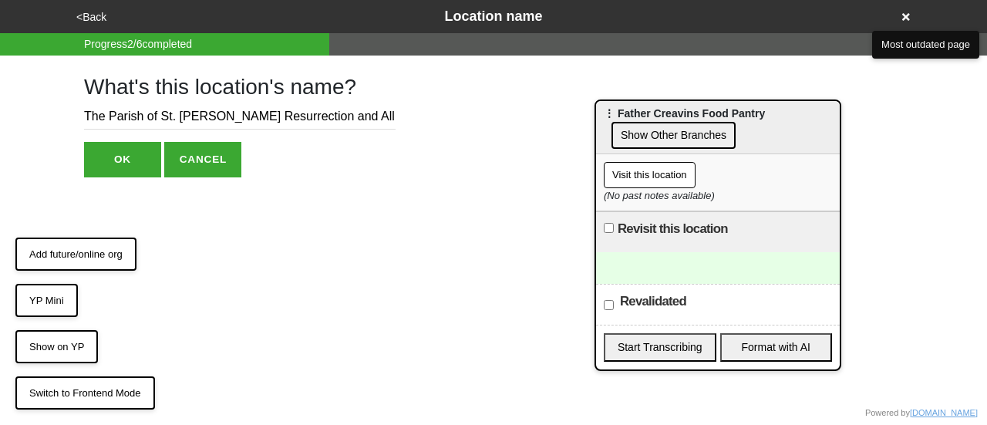
scroll to position [0, 38]
type input "The Parish of St. [PERSON_NAME] Resurrection and All Saints"
drag, startPoint x: 76, startPoint y: 147, endPoint x: 93, endPoint y: 154, distance: 17.3
click at [77, 148] on div "What's this location's name? The Parish of St. [PERSON_NAME] Resurrection and A…" at bounding box center [494, 117] width 856 height 122
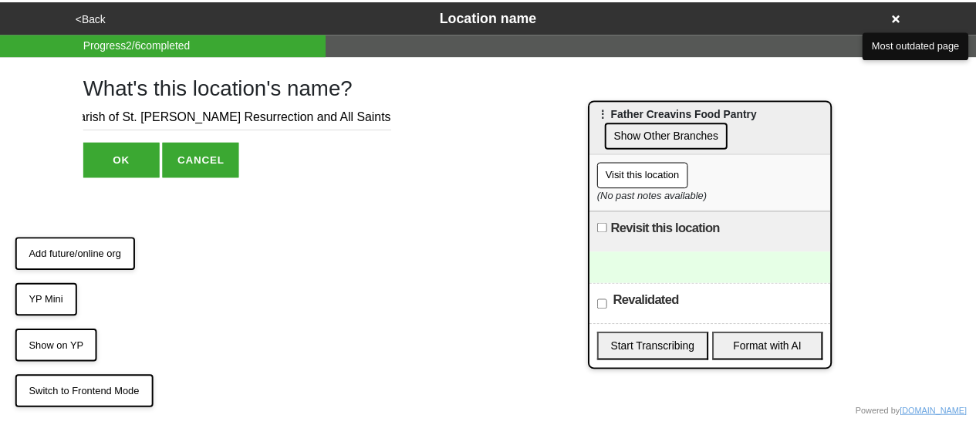
scroll to position [0, 0]
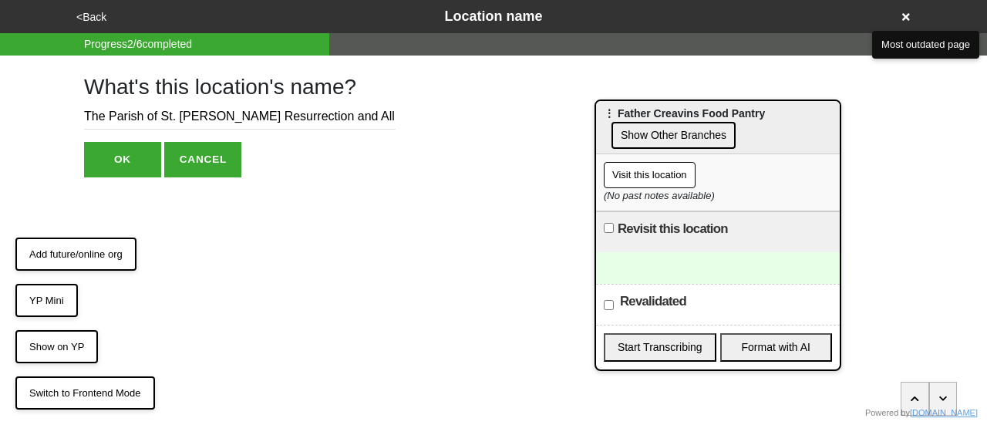
click at [108, 163] on button "OK" at bounding box center [122, 159] width 77 height 35
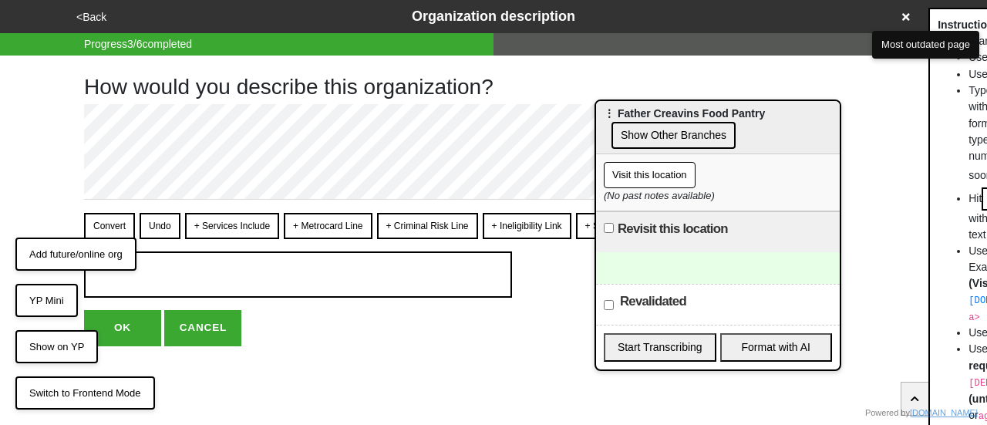
click at [90, 7] on div "<Back Organization description" at bounding box center [494, 16] width 844 height 21
click at [93, 13] on button "<Back" at bounding box center [91, 17] width 39 height 18
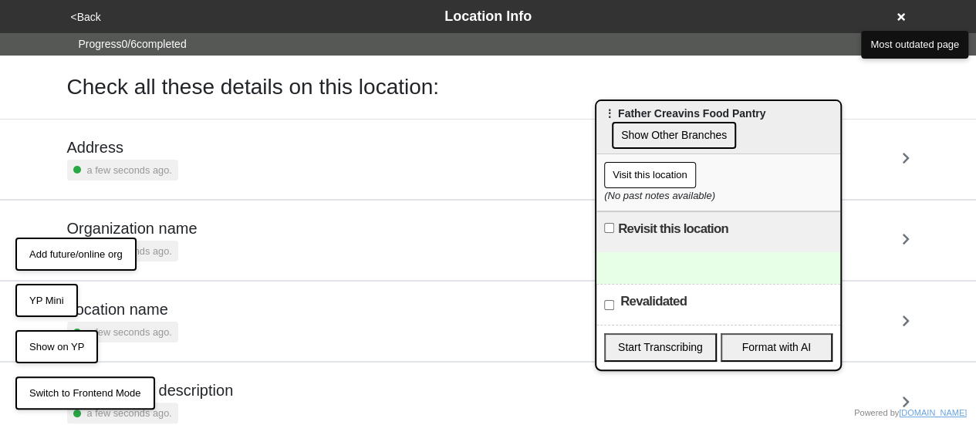
click at [119, 160] on div "a few seconds ago." at bounding box center [122, 170] width 111 height 21
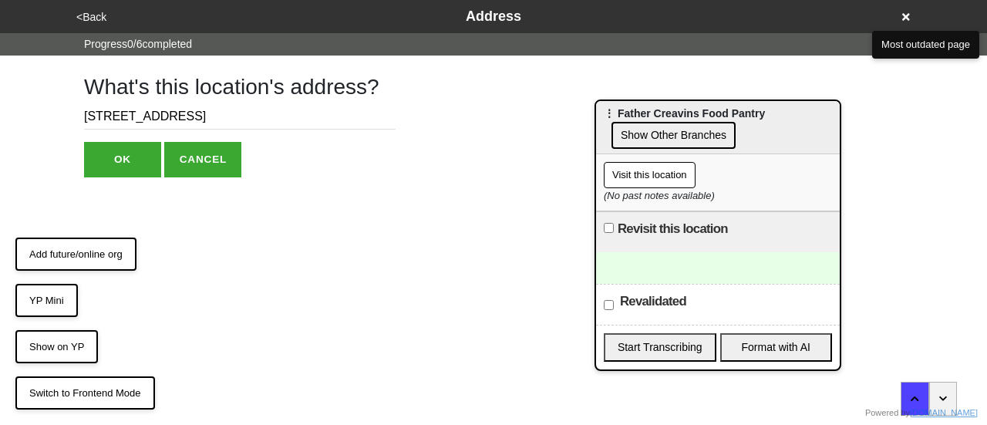
click at [118, 100] on h1 "What's this location's address?" at bounding box center [240, 87] width 312 height 26
click at [116, 118] on input "[STREET_ADDRESS]" at bounding box center [240, 116] width 312 height 25
paste input "[STREET_ADDRESS]"
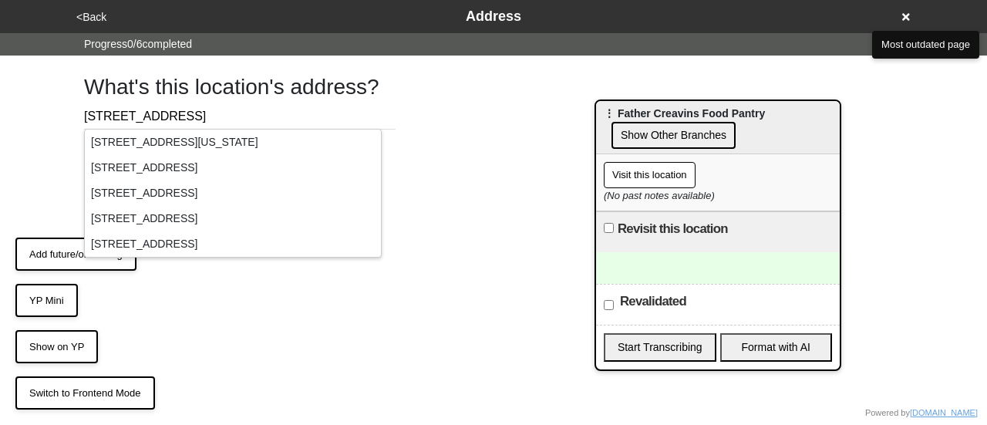
click at [122, 144] on div "[STREET_ADDRESS][US_STATE]" at bounding box center [233, 142] width 296 height 25
click at [29, 161] on div "<Back Address Progress 0 / 6 completed What's this location's address? [STREET_…" at bounding box center [493, 88] width 987 height 177
click at [63, 160] on div "What's this location's address? [STREET_ADDRESS]" at bounding box center [493, 117] width 879 height 122
click at [193, 239] on html "<Back Address Progress 0 / 6 completed What's this location's address? [STREET_…" at bounding box center [493, 119] width 987 height 239
drag, startPoint x: 120, startPoint y: 118, endPoint x: 134, endPoint y: 118, distance: 13.9
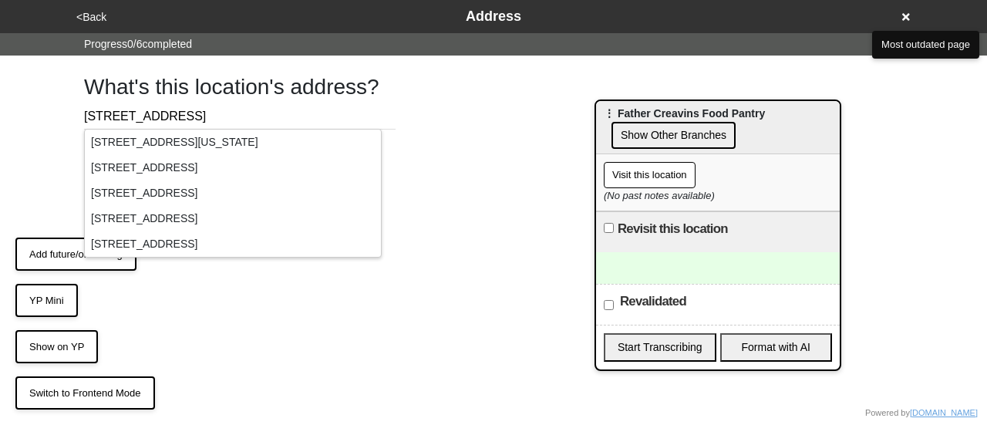
click at [134, 118] on input "[STREET_ADDRESS]" at bounding box center [240, 116] width 312 height 25
type input "[STREET_ADDRESS]"
click at [218, 87] on h1 "What's this location's address?" at bounding box center [240, 87] width 312 height 26
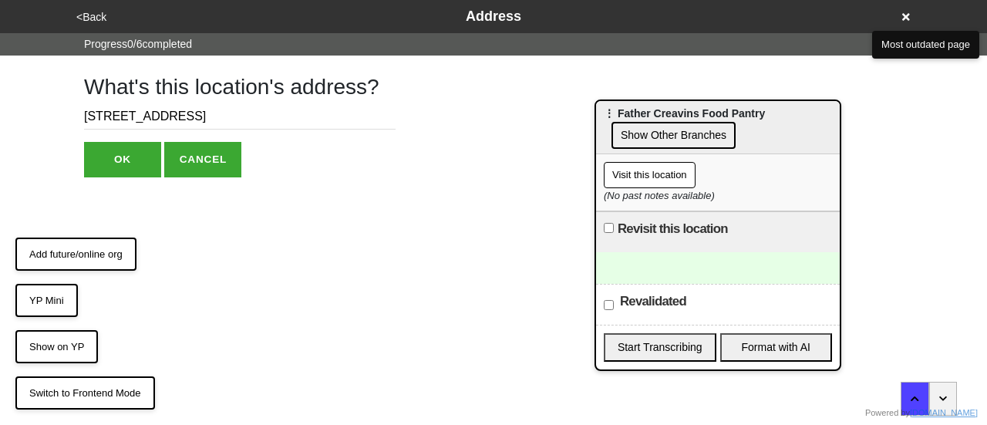
click at [143, 149] on button "OK" at bounding box center [122, 159] width 77 height 35
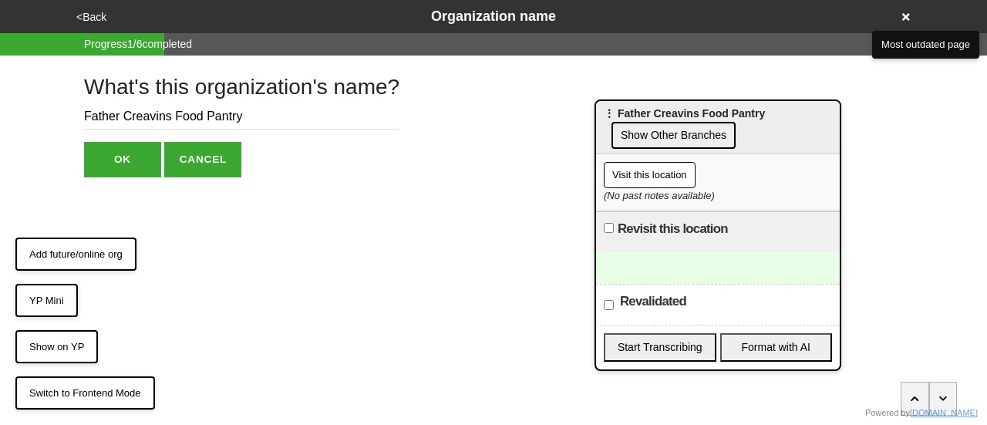
click at [89, 21] on button "<Back" at bounding box center [91, 17] width 39 height 18
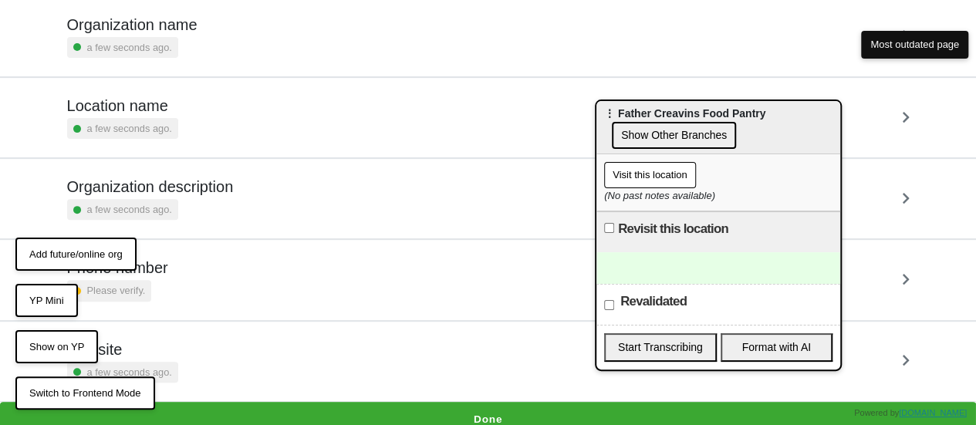
scroll to position [212, 0]
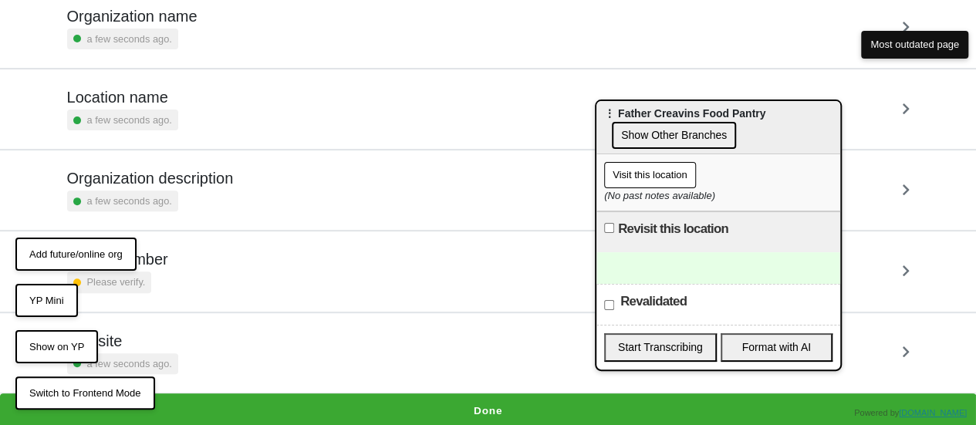
click at [228, 332] on div "Website a few seconds ago." at bounding box center [488, 353] width 842 height 42
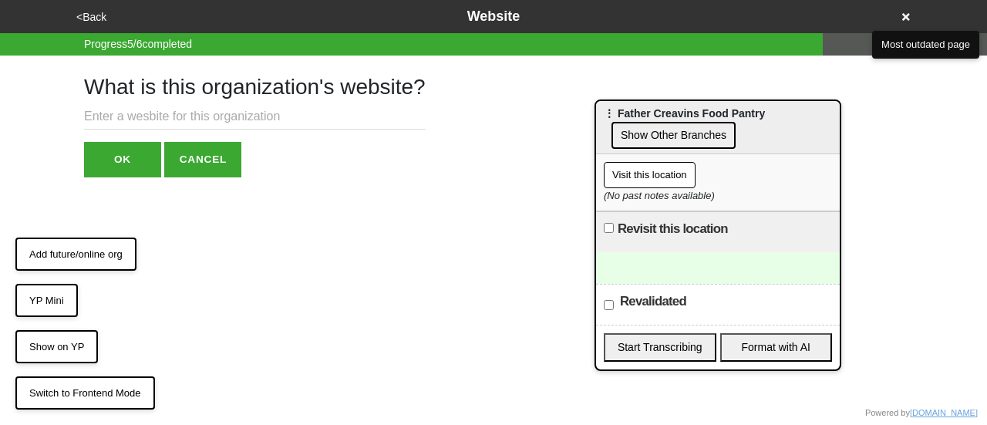
click at [147, 107] on input "text" at bounding box center [255, 116] width 342 height 25
paste input "[URL][DOMAIN_NAME]"
type input "[URL][DOMAIN_NAME]"
click at [136, 135] on div "What is this organization's website? [URL][DOMAIN_NAME] OK CANCEL" at bounding box center [255, 117] width 342 height 122
click at [142, 155] on button "OK" at bounding box center [122, 159] width 77 height 35
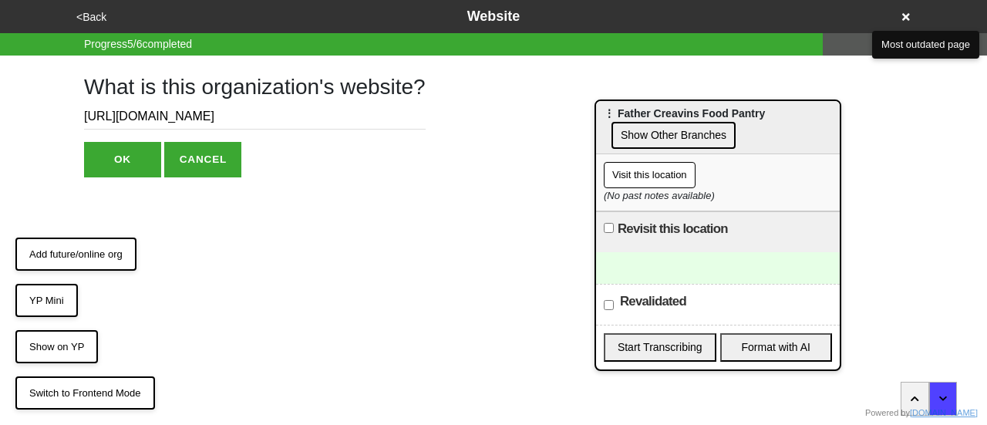
click at [143, 164] on button "OK" at bounding box center [122, 159] width 77 height 35
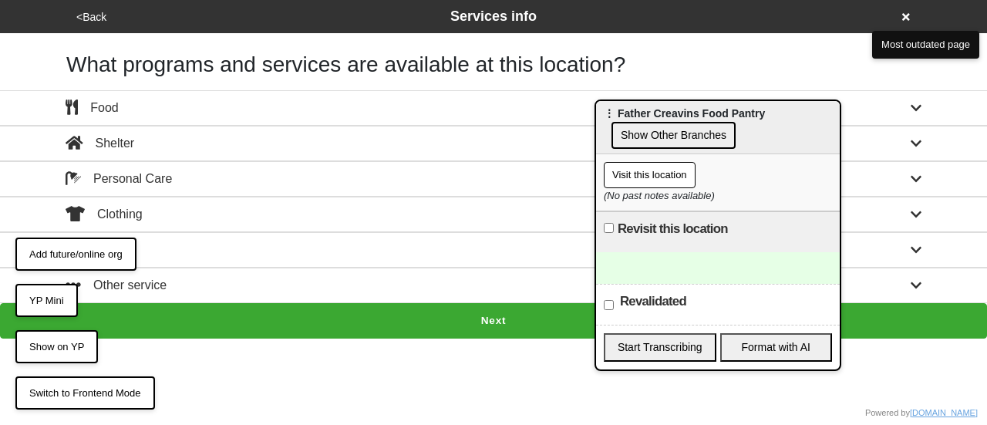
click at [82, 14] on button "<Back" at bounding box center [91, 17] width 39 height 18
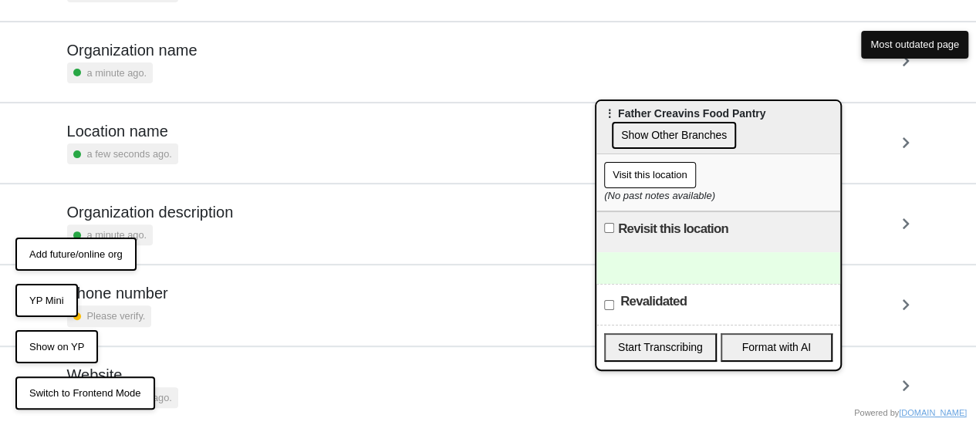
scroll to position [212, 0]
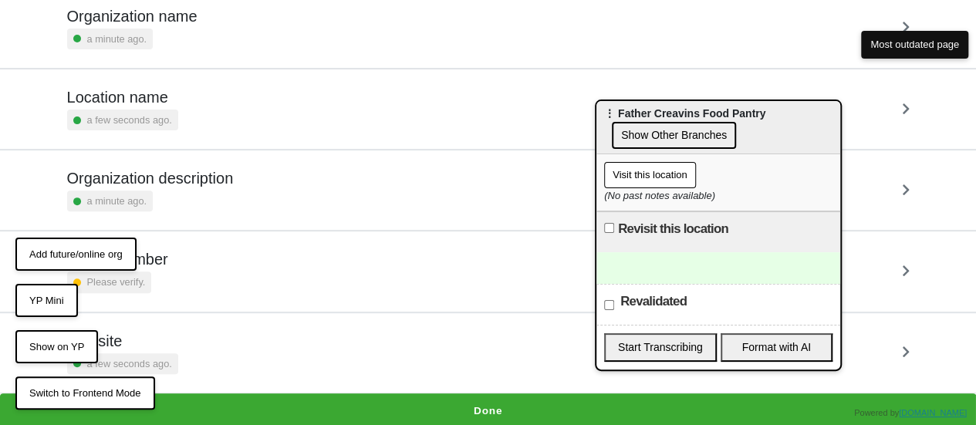
click at [171, 294] on div "Phone number Please verify." at bounding box center [488, 270] width 879 height 79
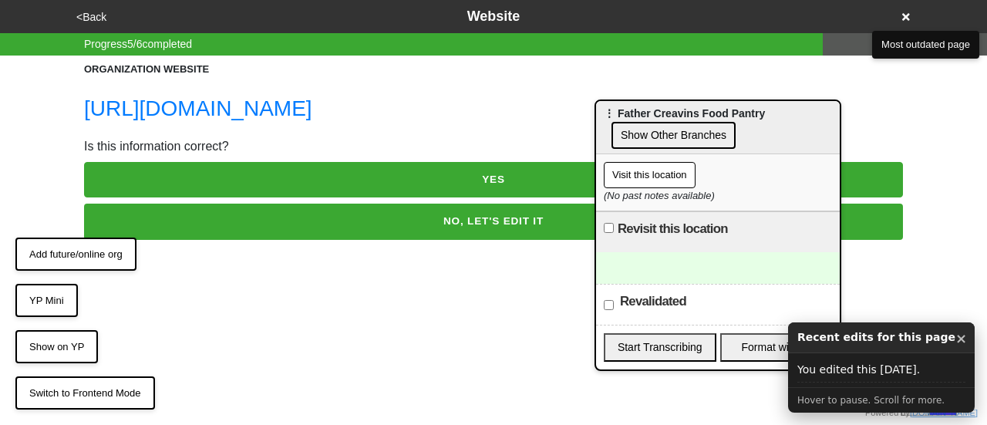
click at [299, 183] on button "YES" at bounding box center [493, 179] width 819 height 35
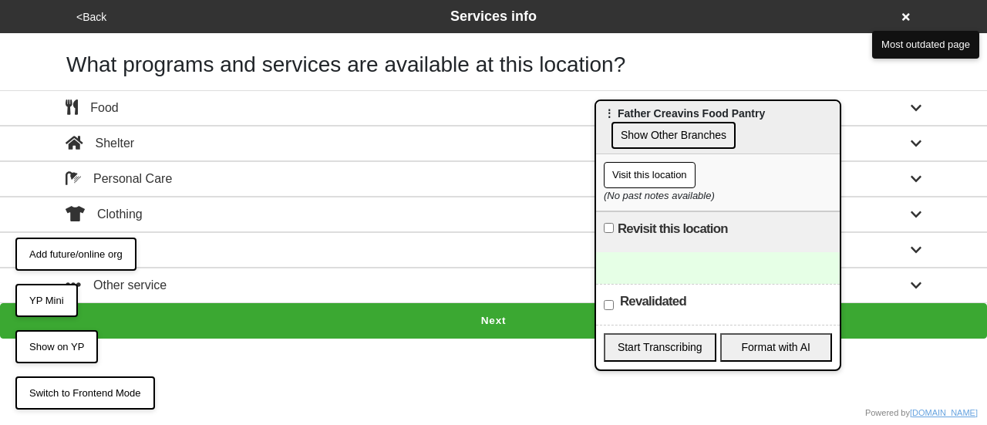
click at [86, 12] on button "<Back" at bounding box center [91, 17] width 39 height 18
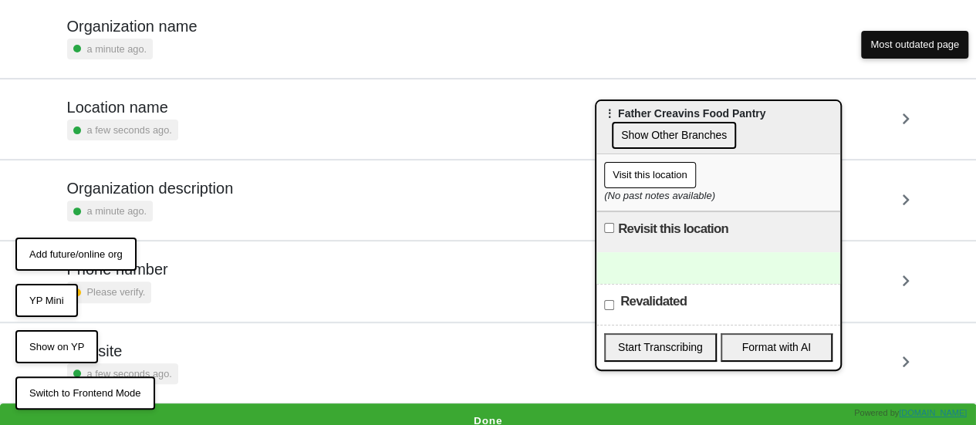
scroll to position [212, 0]
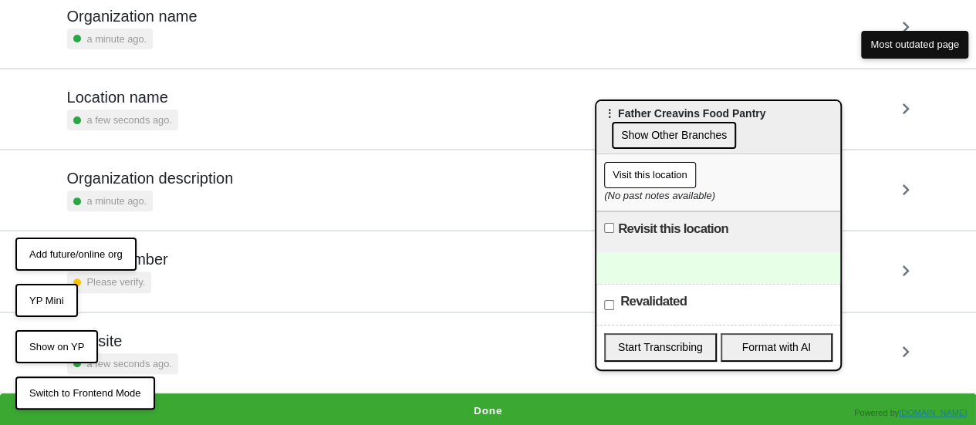
click at [167, 364] on div "a few seconds ago." at bounding box center [122, 363] width 111 height 21
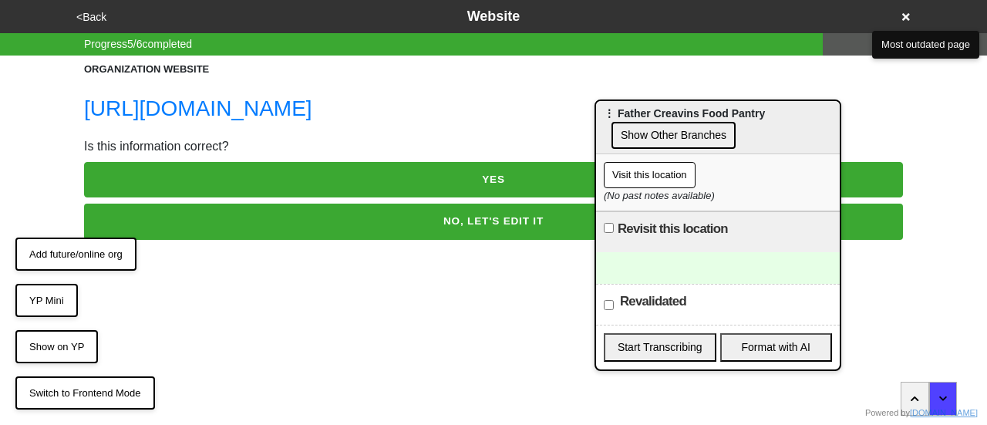
click at [93, 13] on button "<Back" at bounding box center [91, 17] width 39 height 18
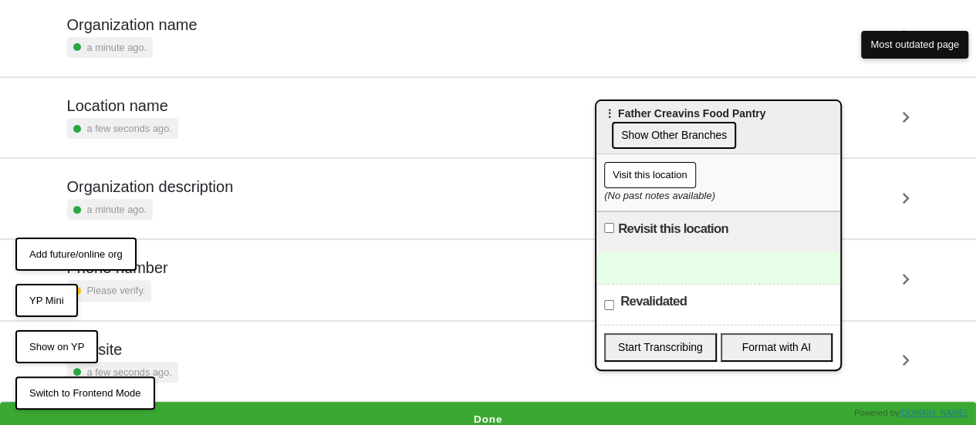
scroll to position [212, 0]
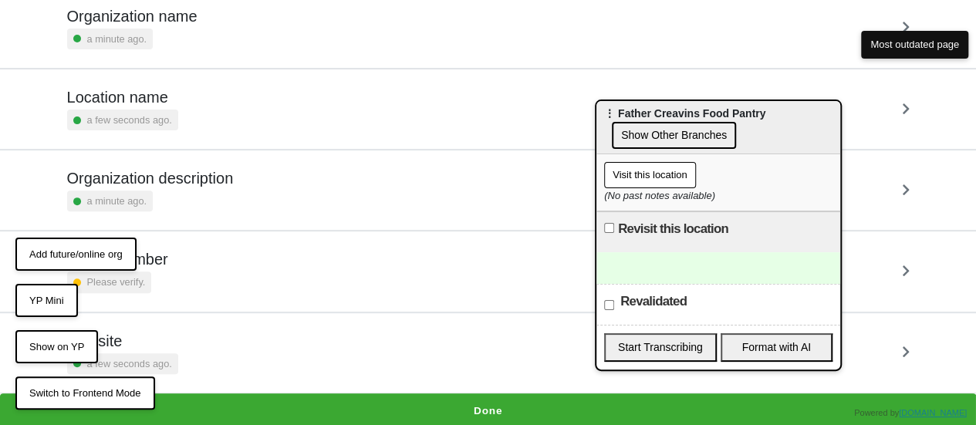
click at [184, 274] on div "Phone number Please verify." at bounding box center [488, 271] width 842 height 42
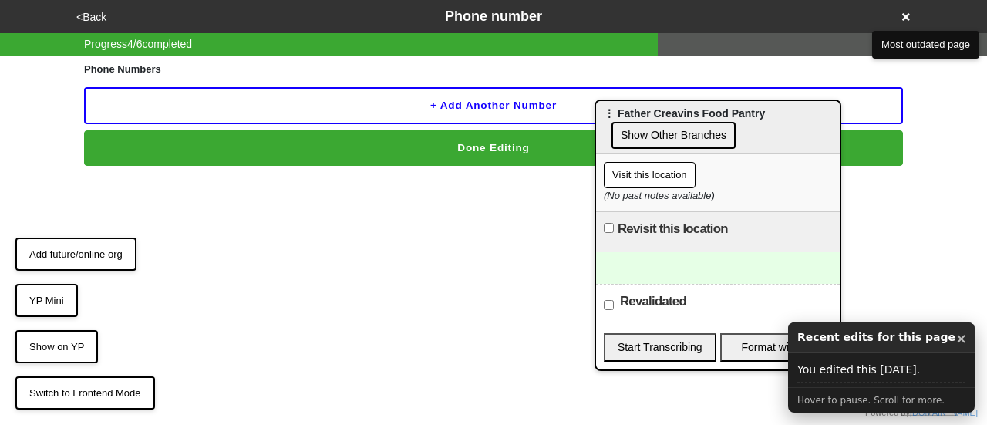
click at [182, 104] on button "+ Add another number" at bounding box center [493, 105] width 819 height 37
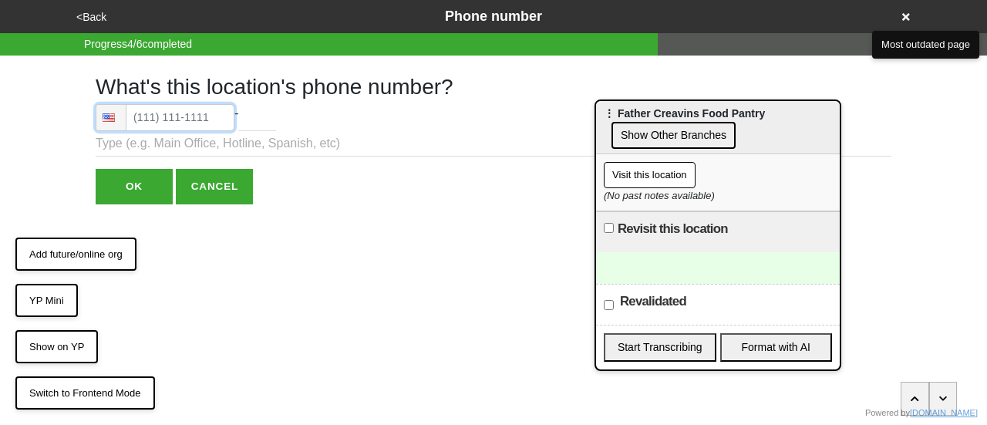
click at [153, 113] on input "tel" at bounding box center [165, 117] width 139 height 27
type input "[PHONE_NUMBER]"
drag, startPoint x: 182, startPoint y: 115, endPoint x: 138, endPoint y: 196, distance: 92.2
click at [138, 196] on input "OK" at bounding box center [134, 186] width 77 height 35
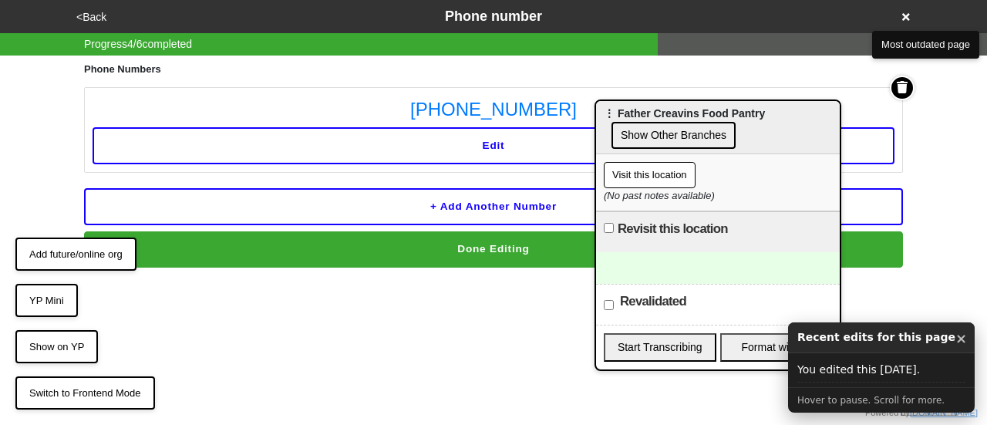
click at [221, 246] on button "Done Editing" at bounding box center [493, 248] width 819 height 35
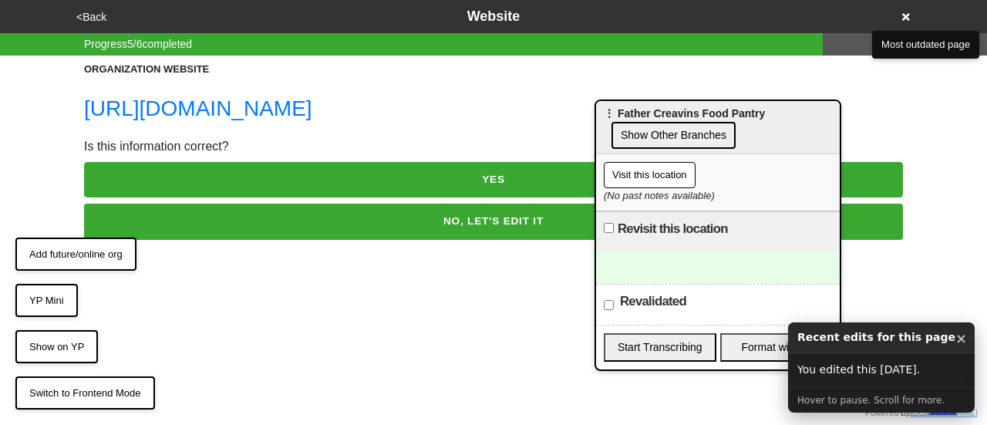
click at [386, 180] on button "YES" at bounding box center [493, 179] width 819 height 35
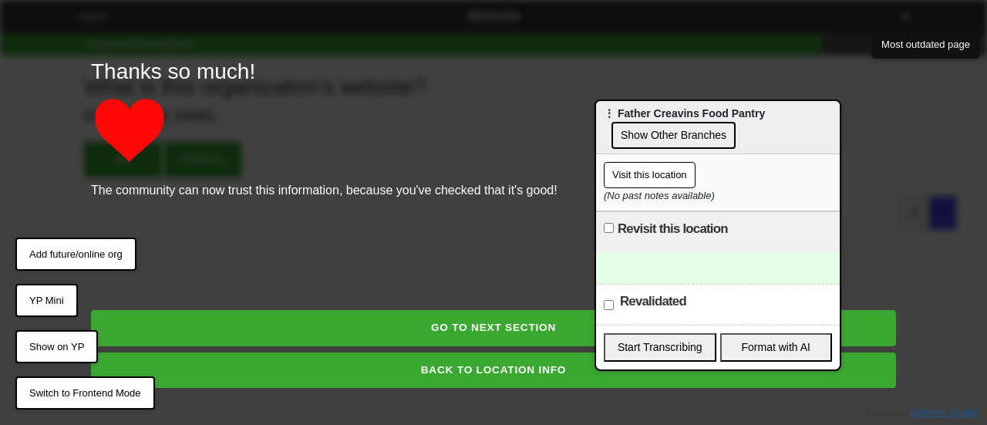
click at [452, 329] on button "GO TO NEXT SECTION" at bounding box center [493, 327] width 805 height 35
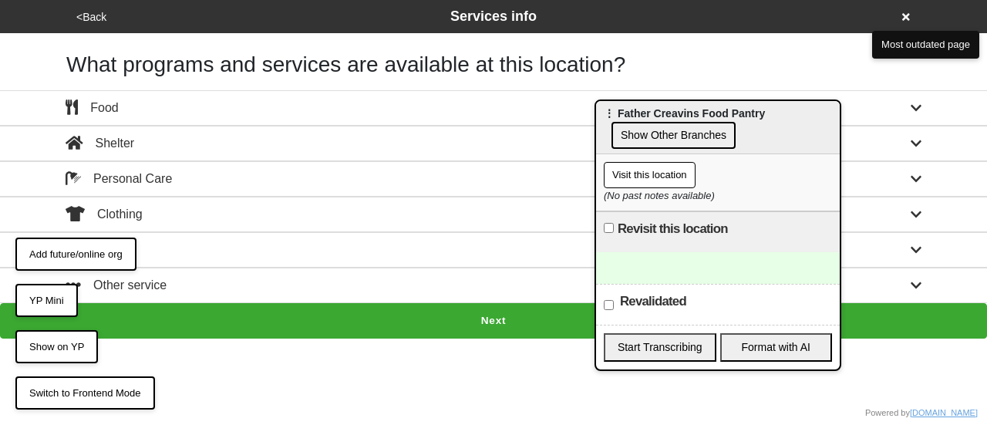
click at [130, 84] on div "<Back Services info What programs and services are available at this location? …" at bounding box center [493, 169] width 987 height 339
drag, startPoint x: 126, startPoint y: 100, endPoint x: 129, endPoint y: 110, distance: 10.5
click at [125, 100] on div "Food" at bounding box center [493, 108] width 879 height 19
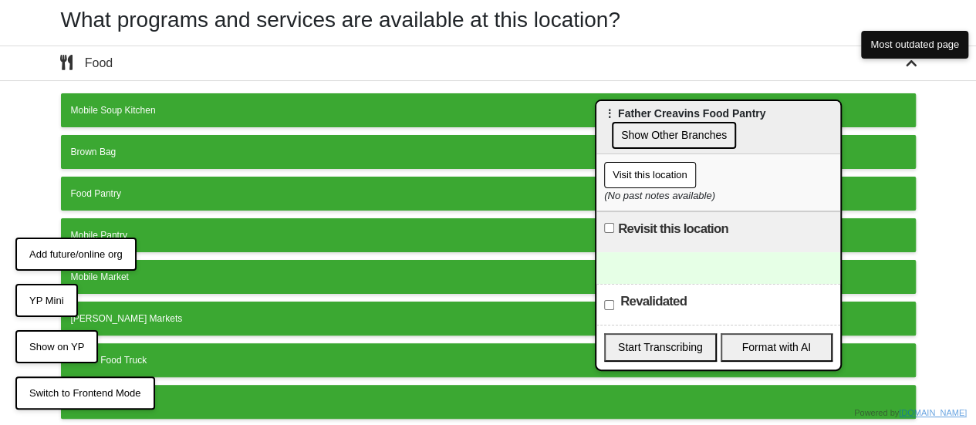
scroll to position [77, 0]
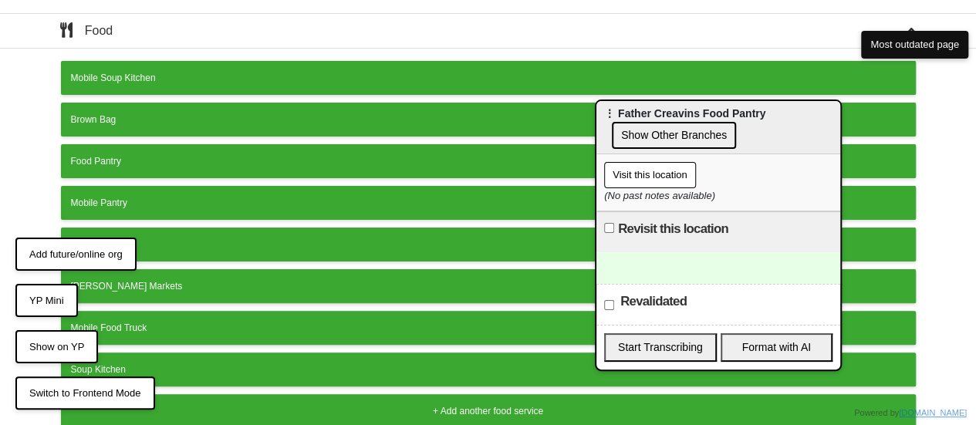
click at [143, 157] on div "Food Pantry" at bounding box center [488, 161] width 835 height 14
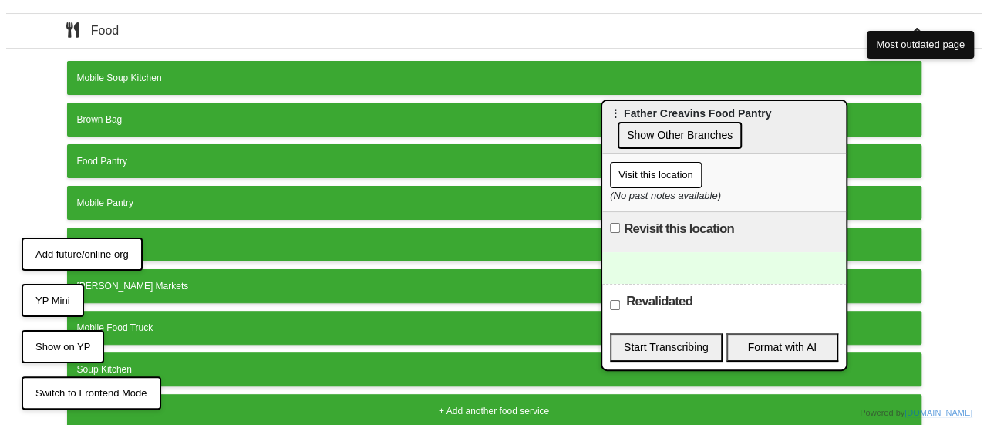
scroll to position [0, 0]
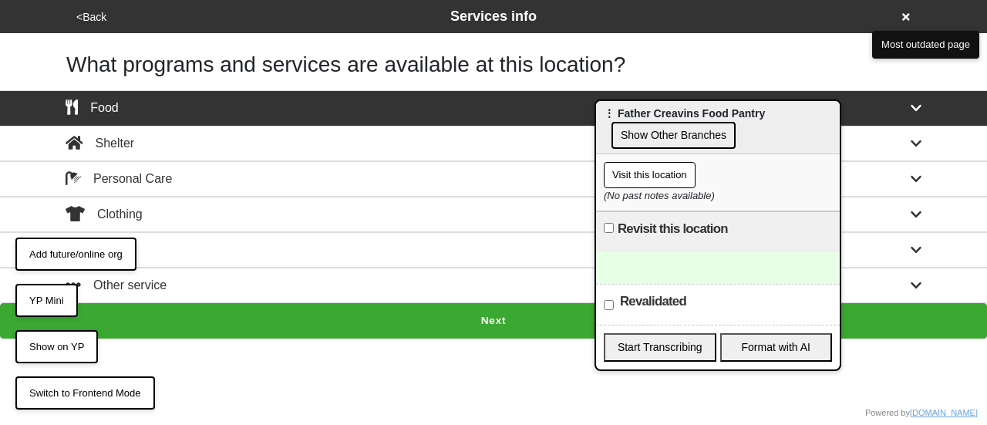
click at [661, 132] on button "Show Other Branches" at bounding box center [674, 135] width 124 height 27
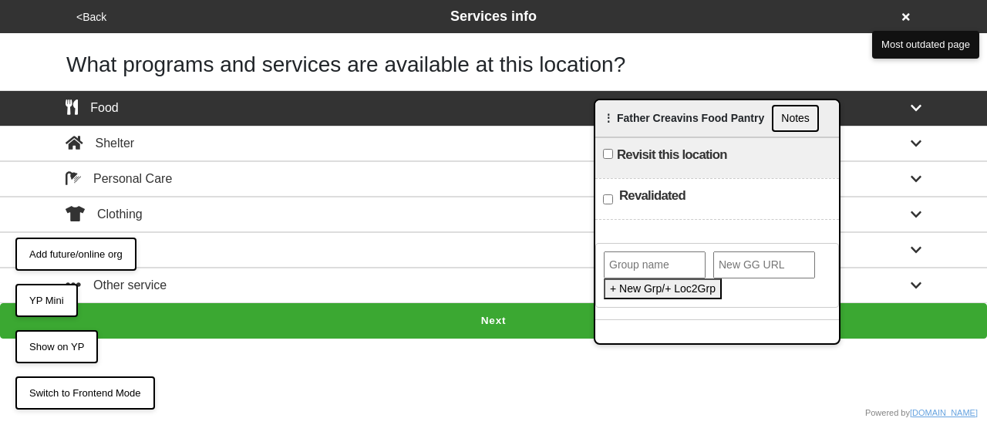
click at [642, 265] on input "text" at bounding box center [655, 265] width 102 height 27
paste input "Father Creavins Food Pantry"
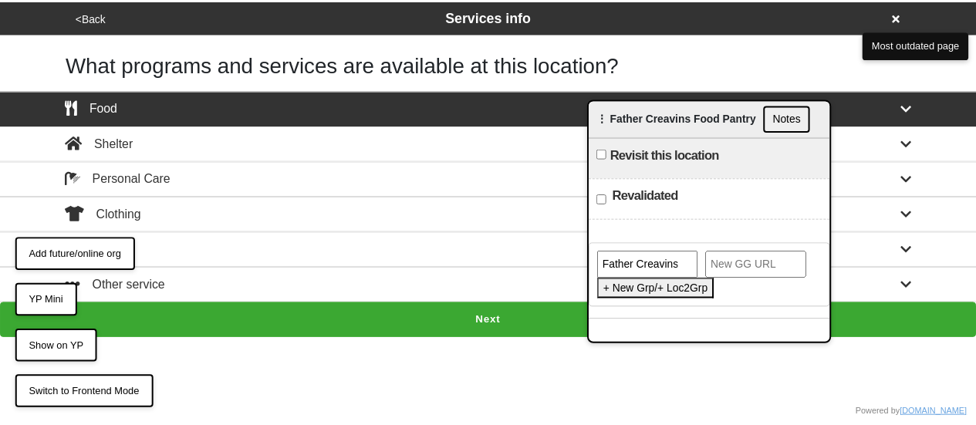
scroll to position [0, 62]
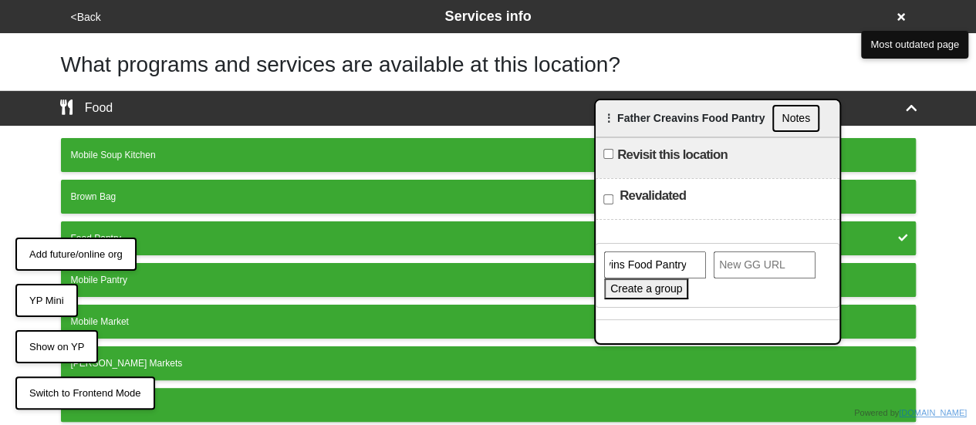
type input "Father Creavins Food Pantry"
paste input "[URL][DOMAIN_NAME]"
type input "[URL][DOMAIN_NAME]"
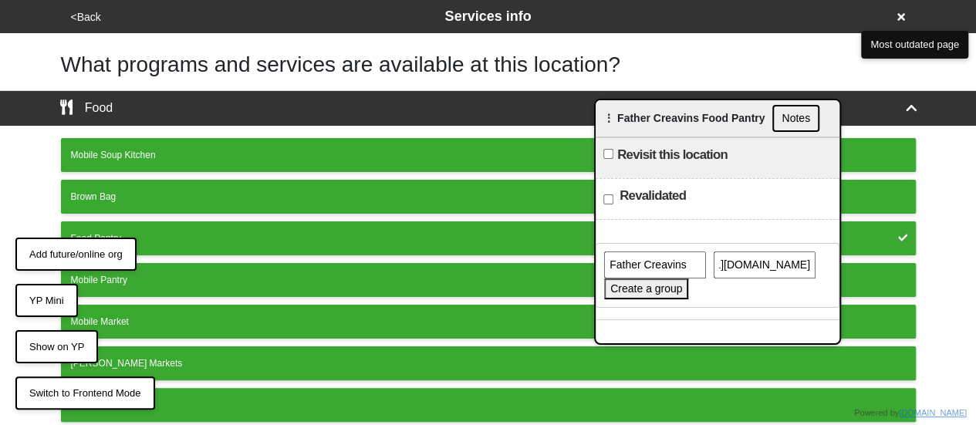
scroll to position [0, 0]
click at [660, 275] on input "Father Creavins Food Pantry" at bounding box center [655, 265] width 102 height 27
click at [654, 285] on button "Create a group" at bounding box center [646, 289] width 84 height 21
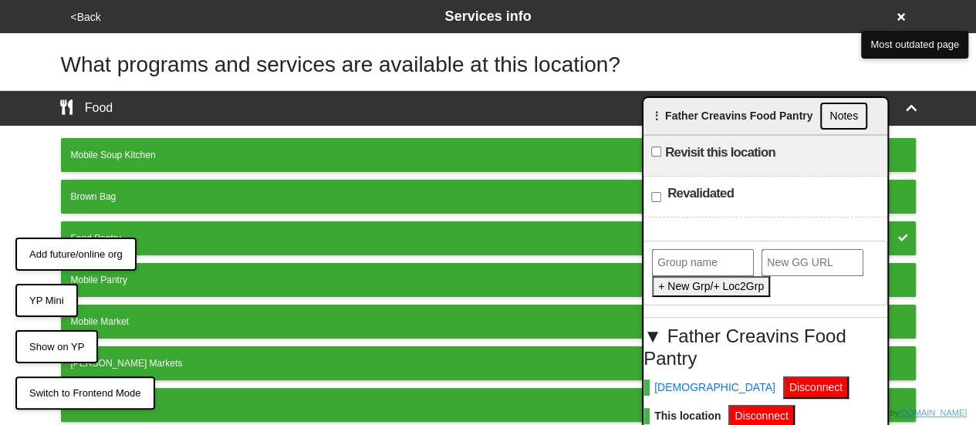
drag, startPoint x: 676, startPoint y: 118, endPoint x: 854, endPoint y: 89, distance: 180.6
click at [812, 112] on span "⋮ Father Creavins Food Pantry" at bounding box center [731, 116] width 161 height 12
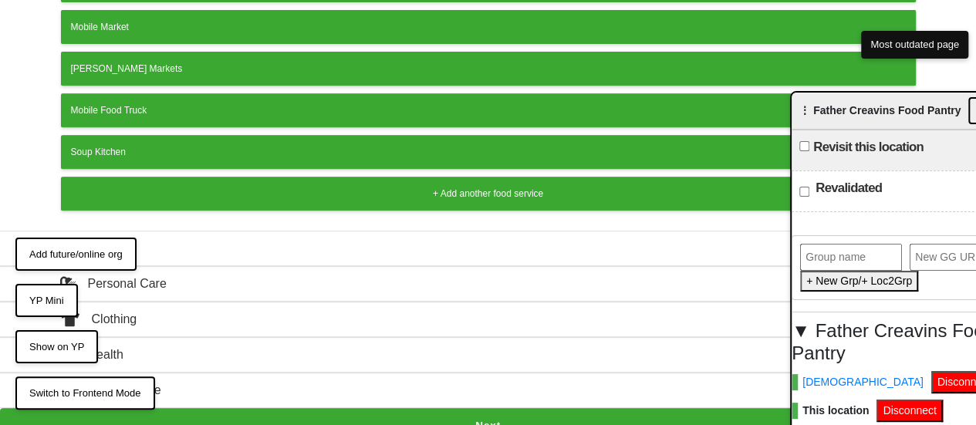
scroll to position [305, 0]
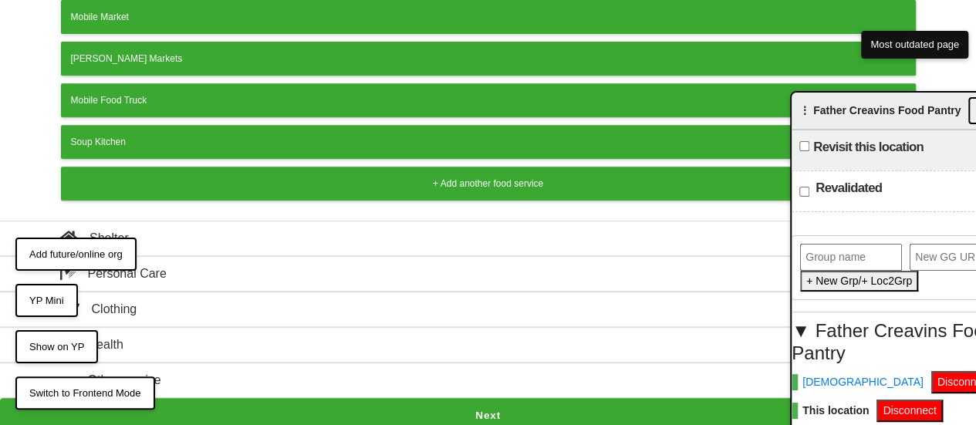
click at [421, 417] on button "Next" at bounding box center [488, 415] width 976 height 35
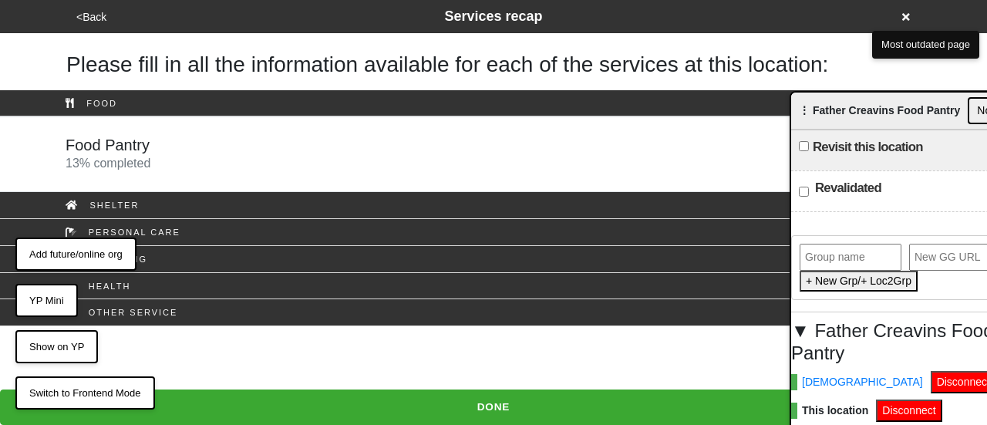
click at [185, 140] on div "Food Pantry 13 % completed" at bounding box center [493, 154] width 879 height 37
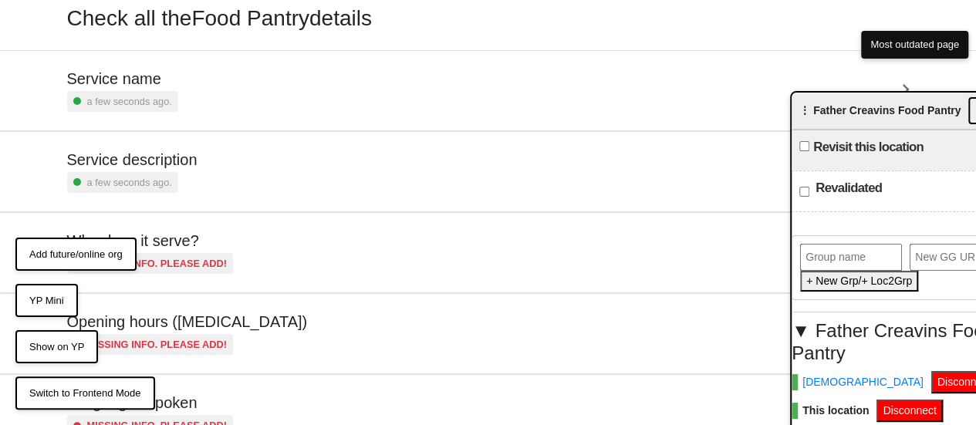
scroll to position [154, 0]
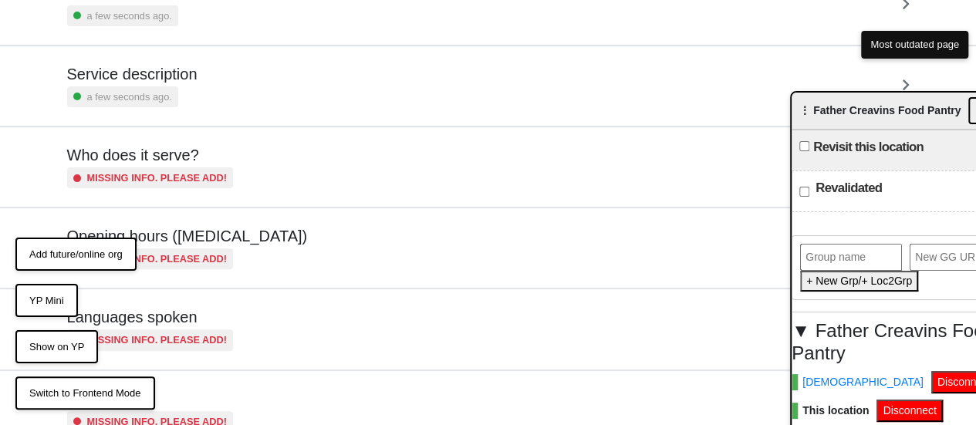
click at [202, 228] on h5 "Opening hours ([MEDICAL_DATA])" at bounding box center [187, 236] width 241 height 19
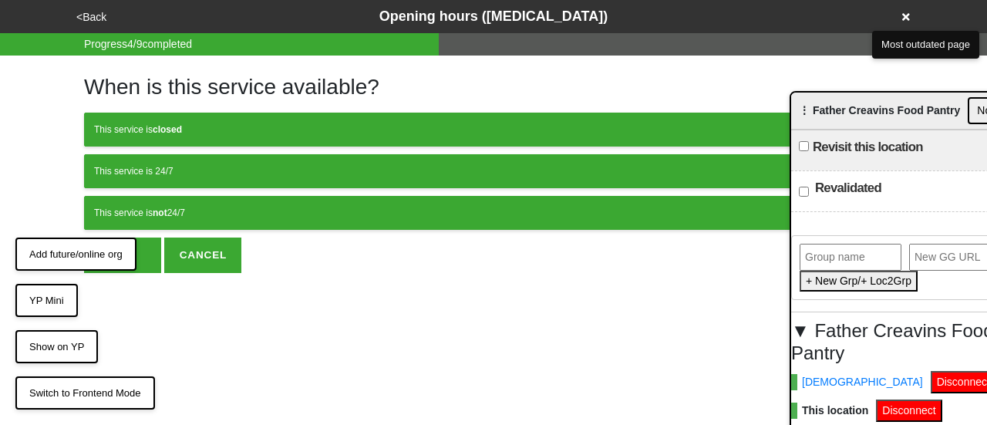
click at [197, 209] on div "This service is not 24/7" at bounding box center [493, 213] width 799 height 14
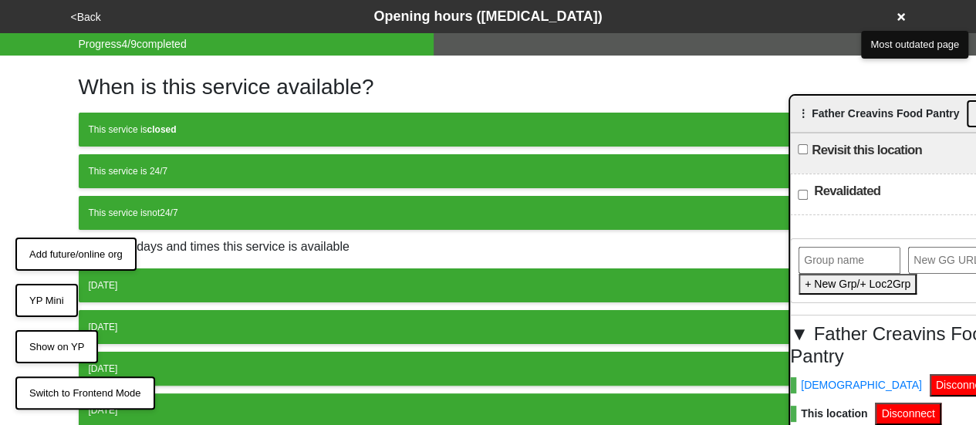
drag, startPoint x: 841, startPoint y: 109, endPoint x: 545, endPoint y: 154, distance: 298.8
click at [798, 120] on span "⋮ Father Creavins Food Pantry" at bounding box center [878, 113] width 161 height 12
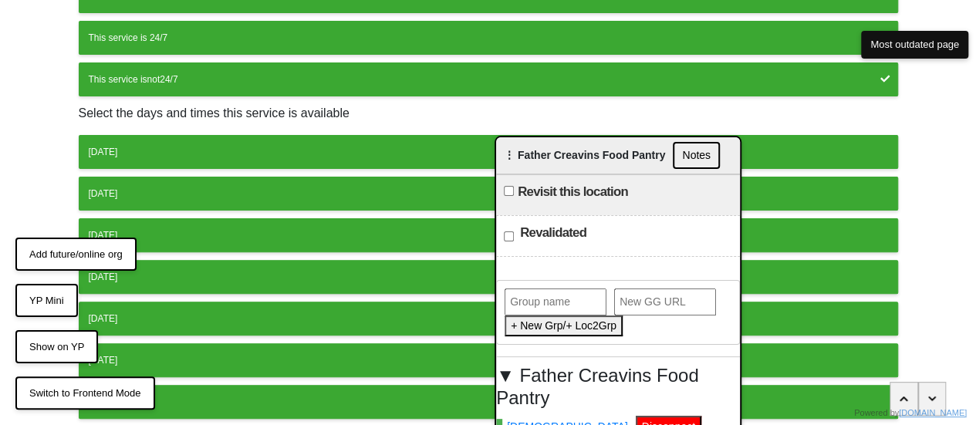
scroll to position [231, 0]
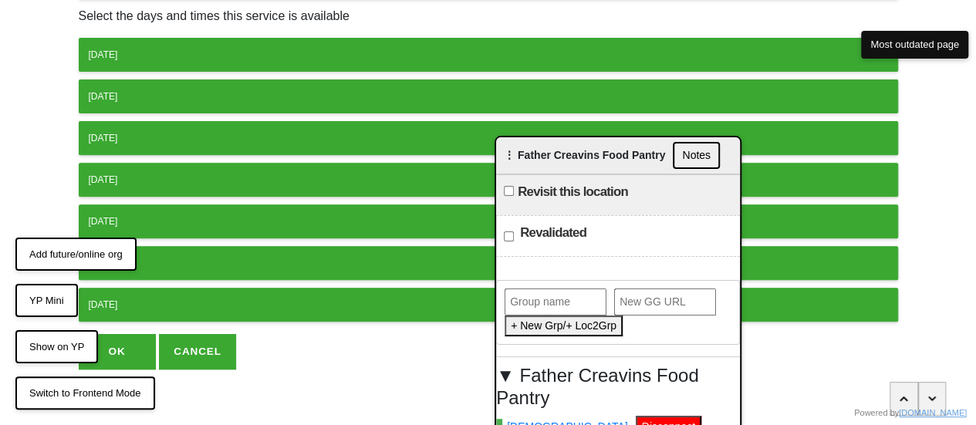
drag, startPoint x: 143, startPoint y: 305, endPoint x: 169, endPoint y: 267, distance: 45.6
click at [169, 267] on div "[DATE] [DATE] [DATE] [DATE] [DATE] [DATE] [DATE]" at bounding box center [488, 180] width 819 height 284
click at [171, 257] on div "[DATE]" at bounding box center [488, 263] width 799 height 14
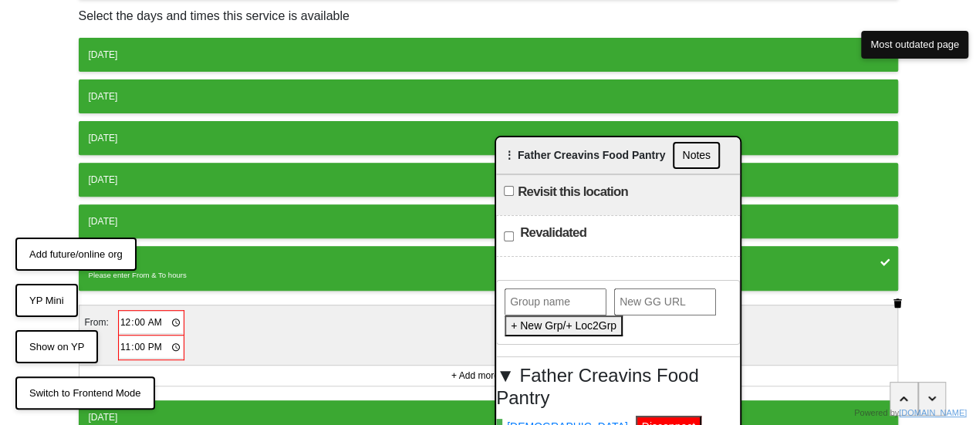
click at [123, 319] on input "00:00" at bounding box center [152, 323] width 64 height 22
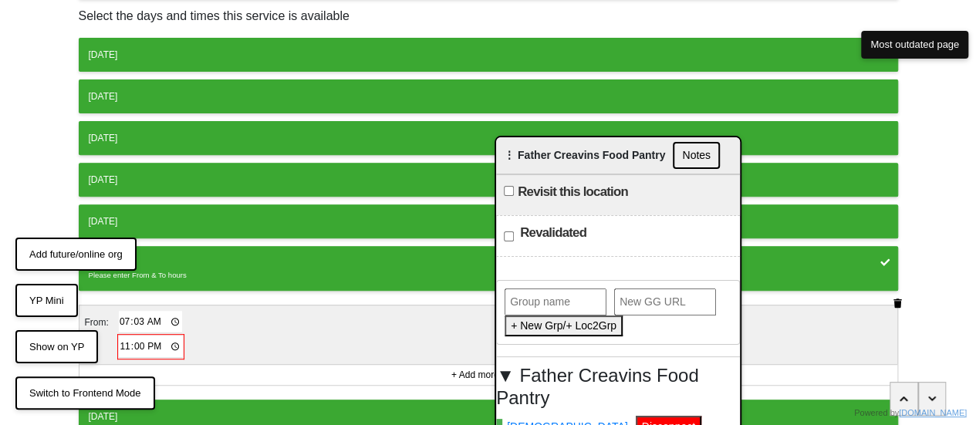
type input "07:30"
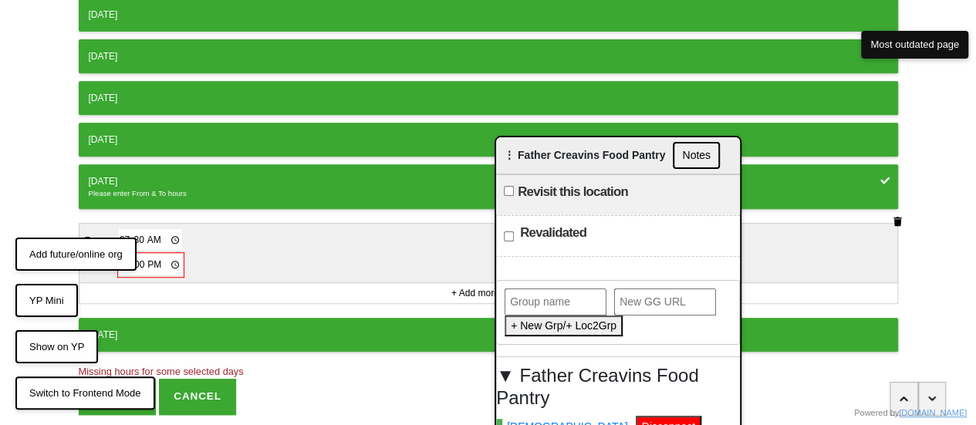
scroll to position [356, 0]
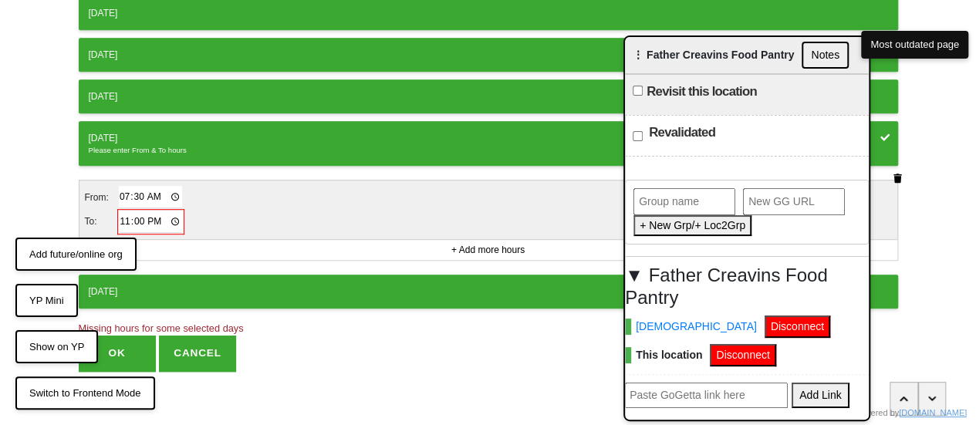
drag, startPoint x: 609, startPoint y: 160, endPoint x: 484, endPoint y: 133, distance: 128.6
click at [766, 61] on span "⋮ Father Creavins Food Pantry" at bounding box center [713, 55] width 161 height 12
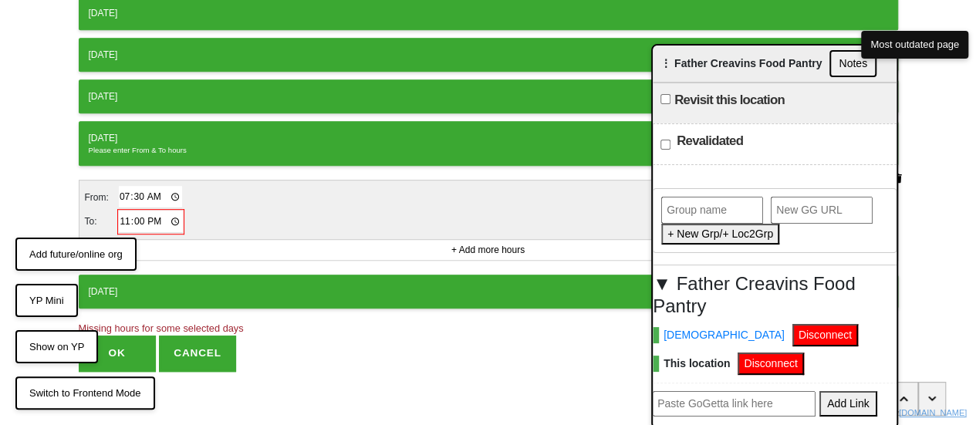
click at [122, 214] on input "23:00" at bounding box center [151, 222] width 64 height 22
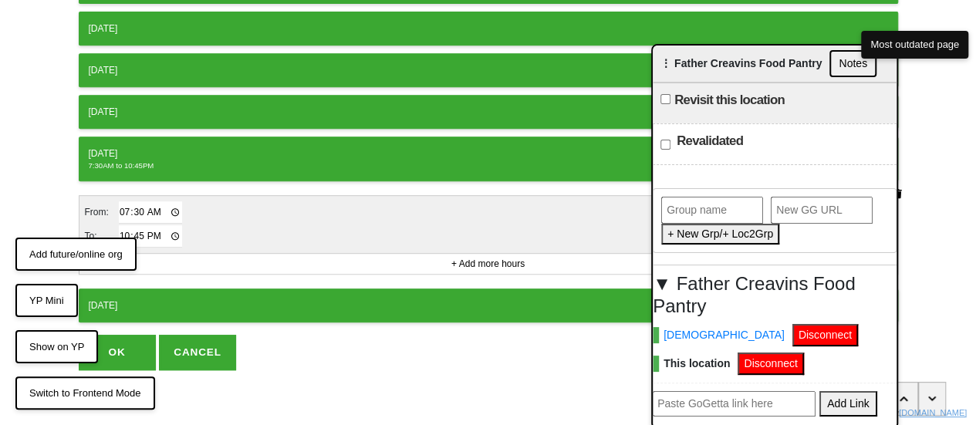
type input "10:45"
click at [119, 342] on button "OK" at bounding box center [117, 352] width 77 height 35
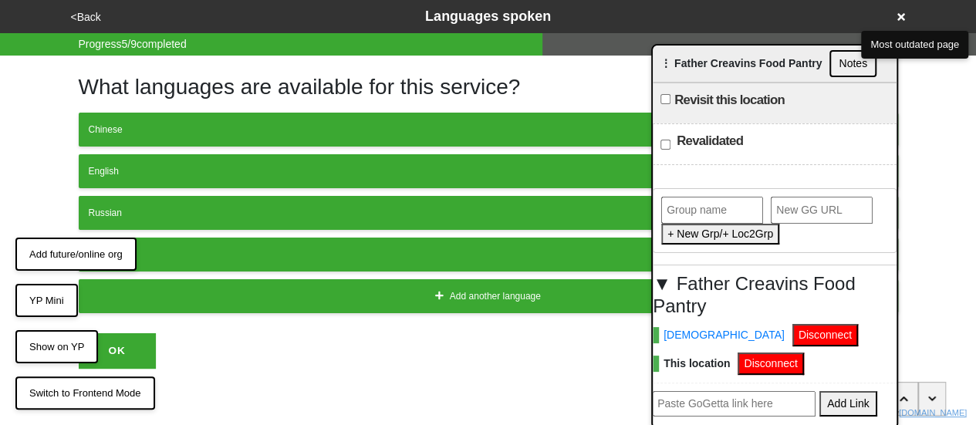
click at [79, 18] on button "<Back" at bounding box center [85, 17] width 39 height 18
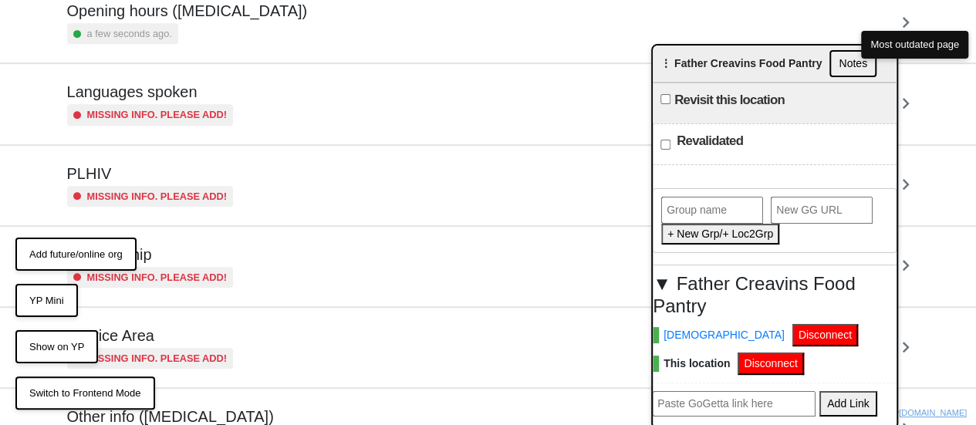
scroll to position [454, 0]
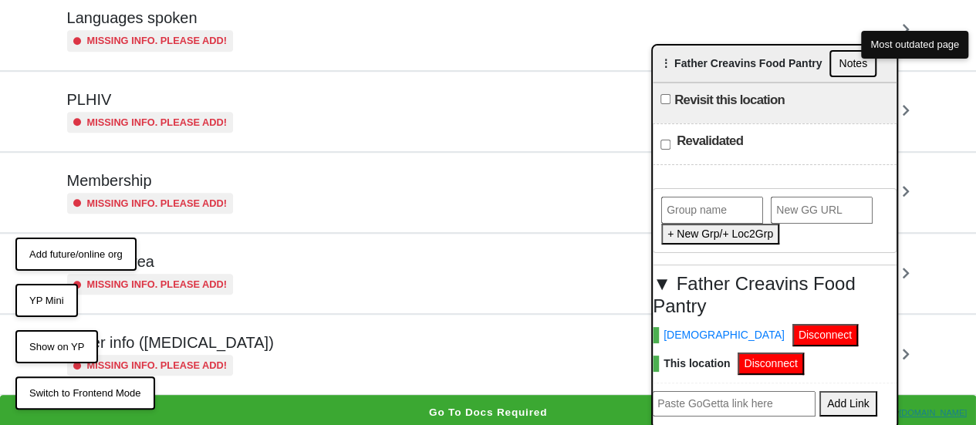
click at [238, 365] on div "Other info ([MEDICAL_DATA]) Missing info. Please add!" at bounding box center [488, 354] width 842 height 42
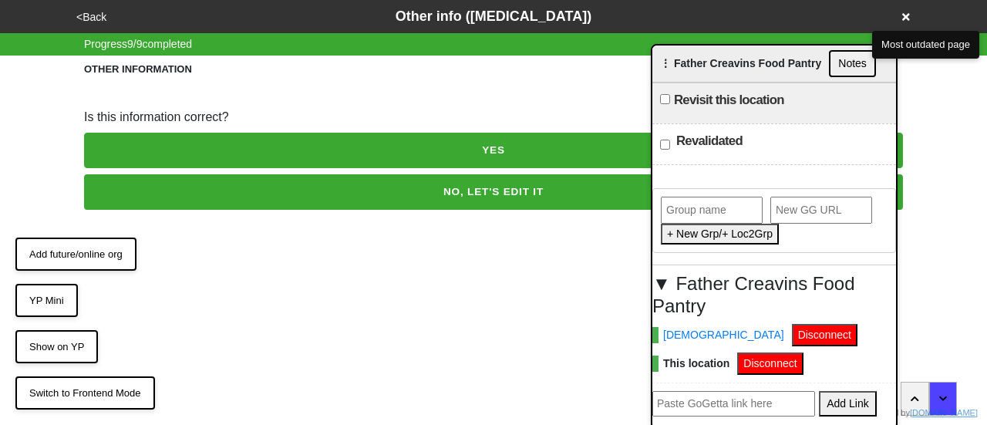
click at [216, 191] on button "NO, LET'S EDIT IT" at bounding box center [493, 191] width 819 height 35
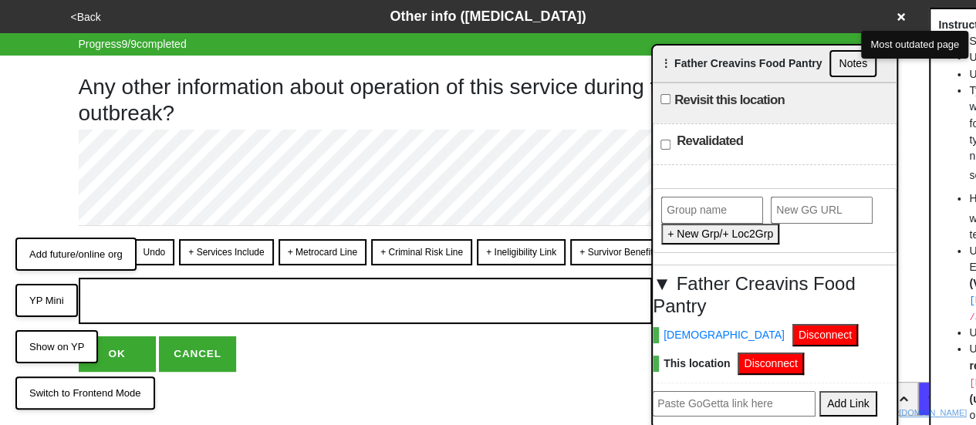
click at [83, 17] on button "<Back" at bounding box center [85, 17] width 39 height 18
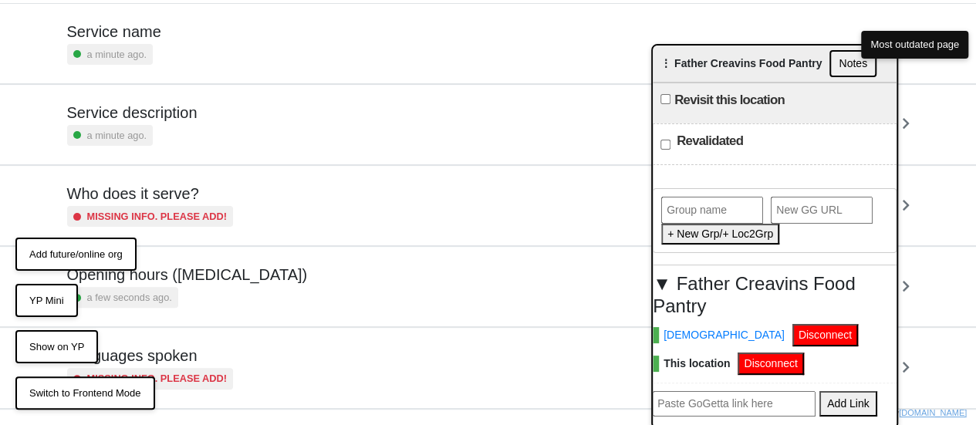
scroll to position [454, 0]
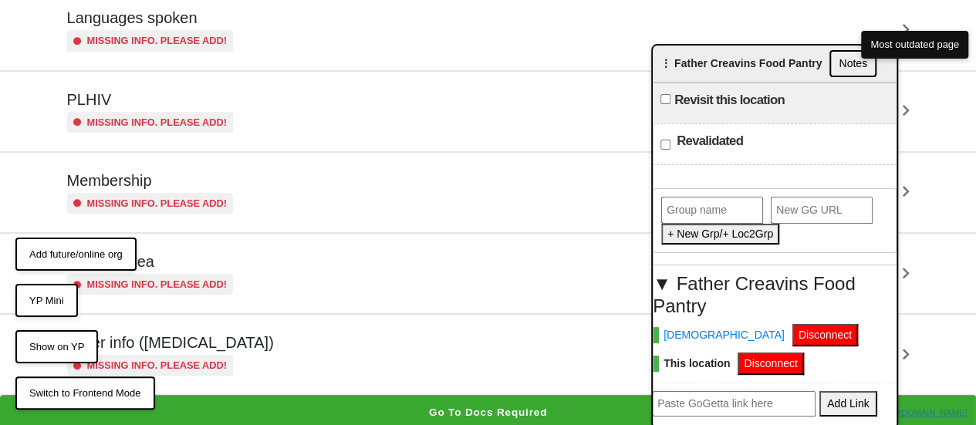
click at [234, 370] on div "Other info ([MEDICAL_DATA]) Missing info. Please add!" at bounding box center [488, 354] width 842 height 42
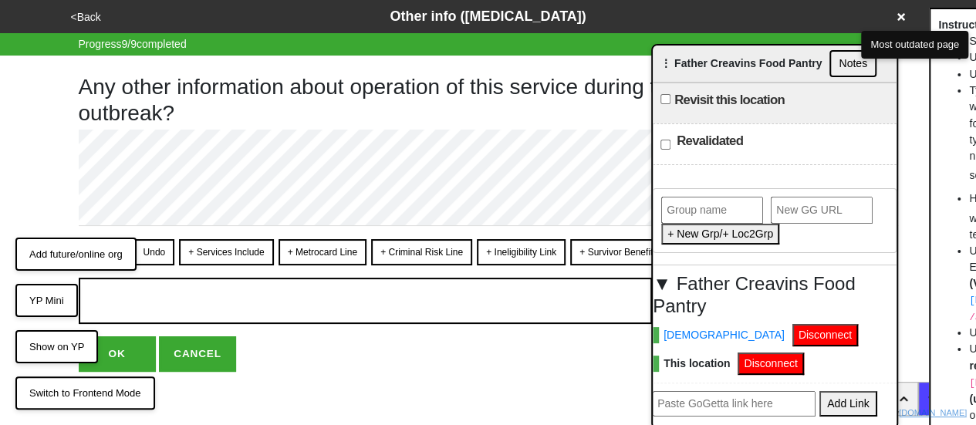
click at [197, 107] on h1 "Any other information about operation of this service during the [MEDICAL_DATA]…" at bounding box center [488, 100] width 819 height 52
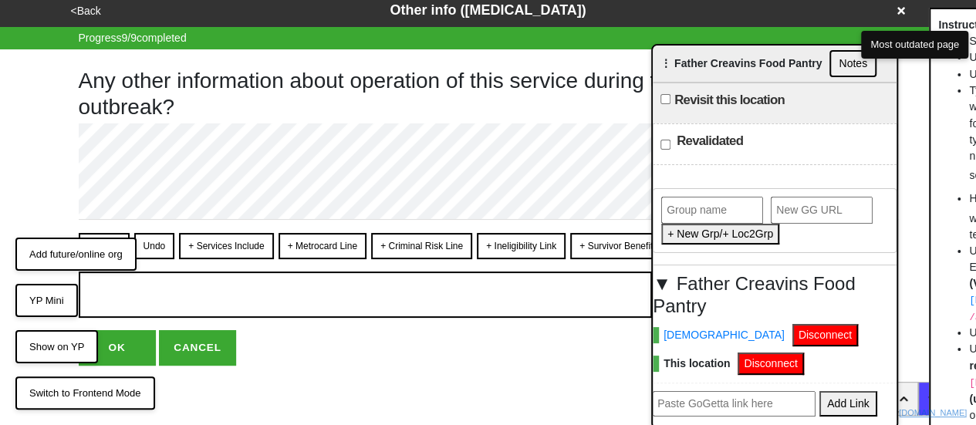
click at [82, 9] on button "<Back" at bounding box center [85, 11] width 39 height 18
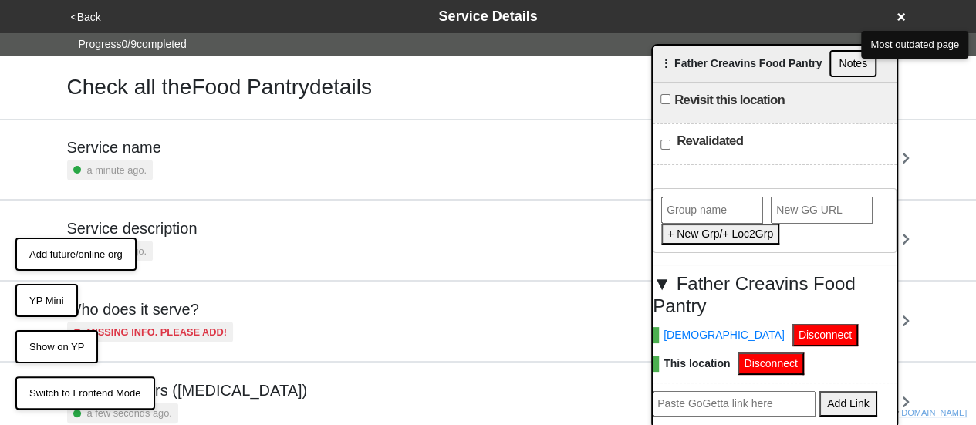
click at [134, 235] on h5 "Service description" at bounding box center [132, 228] width 130 height 19
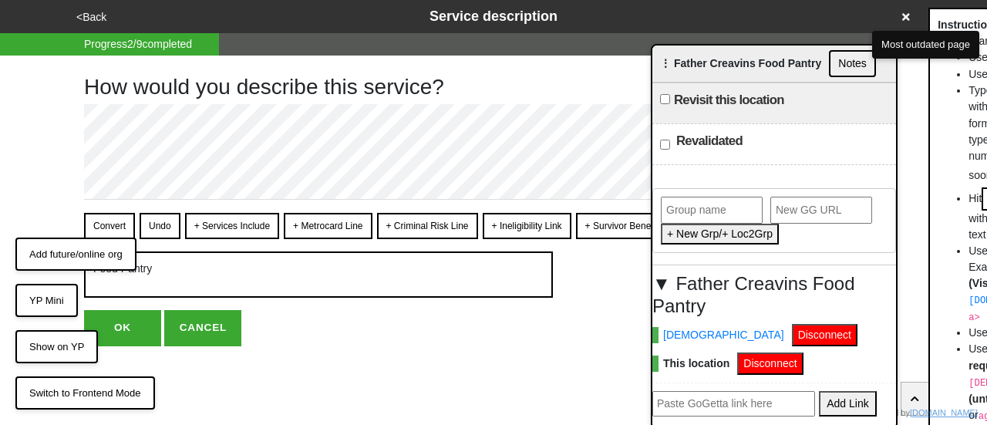
click at [123, 329] on button "OK" at bounding box center [122, 327] width 77 height 35
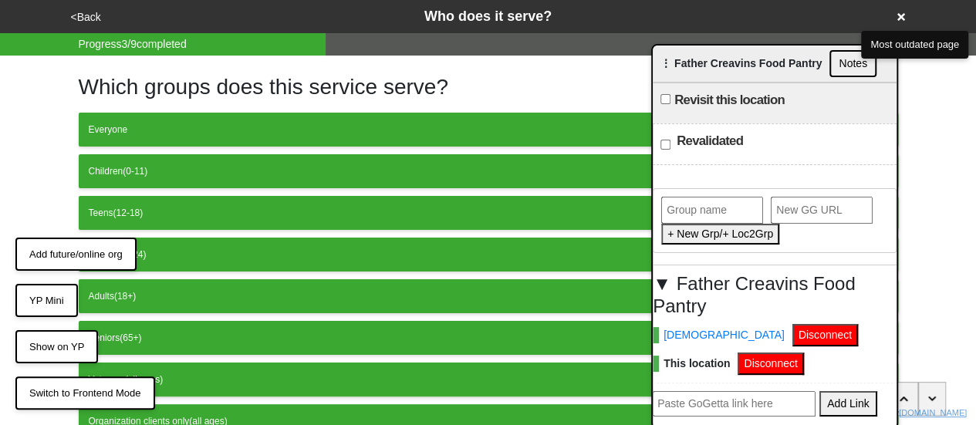
click at [90, 14] on button "<Back" at bounding box center [85, 17] width 39 height 18
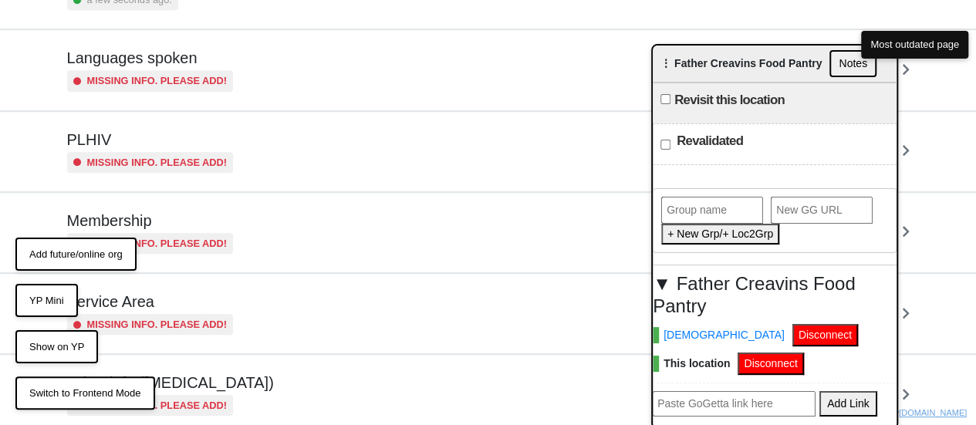
scroll to position [454, 0]
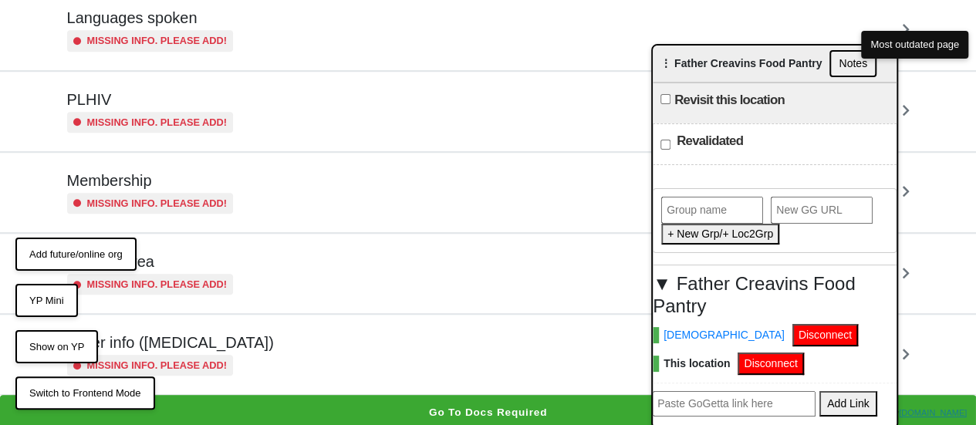
click at [336, 395] on button "Go to docs required" at bounding box center [488, 412] width 976 height 35
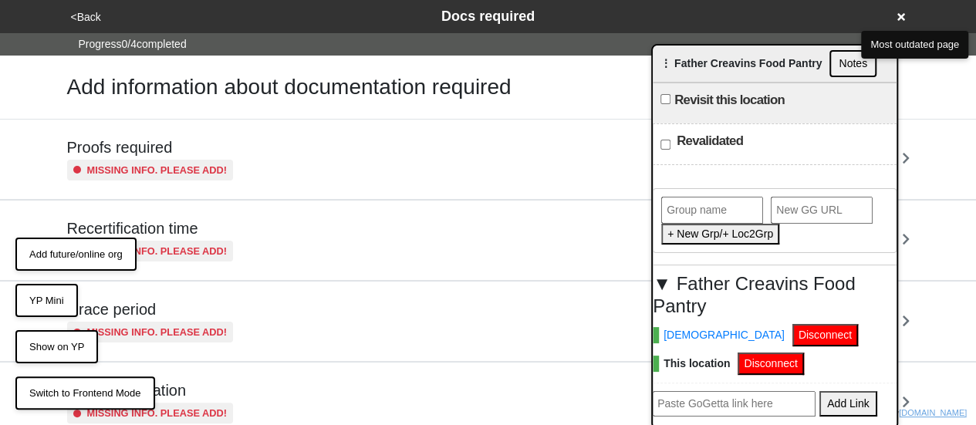
click at [224, 147] on h5 "Proofs required" at bounding box center [150, 147] width 167 height 19
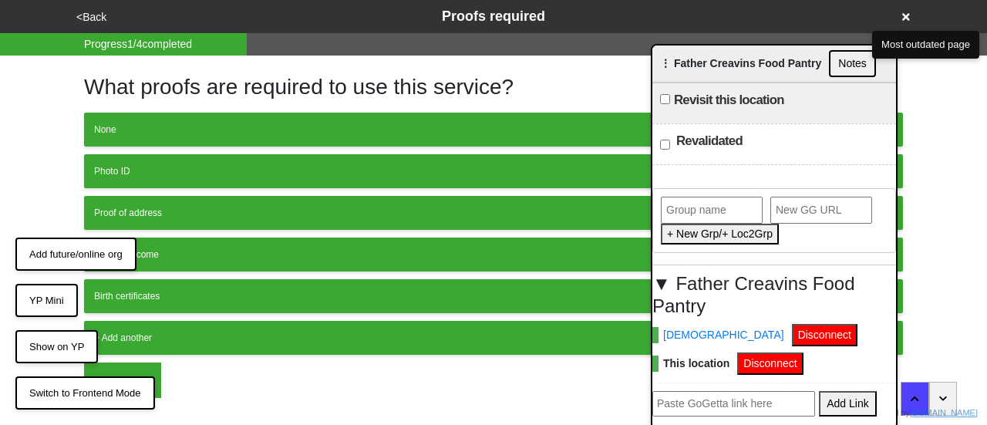
click at [81, 13] on button "<Back" at bounding box center [91, 17] width 39 height 18
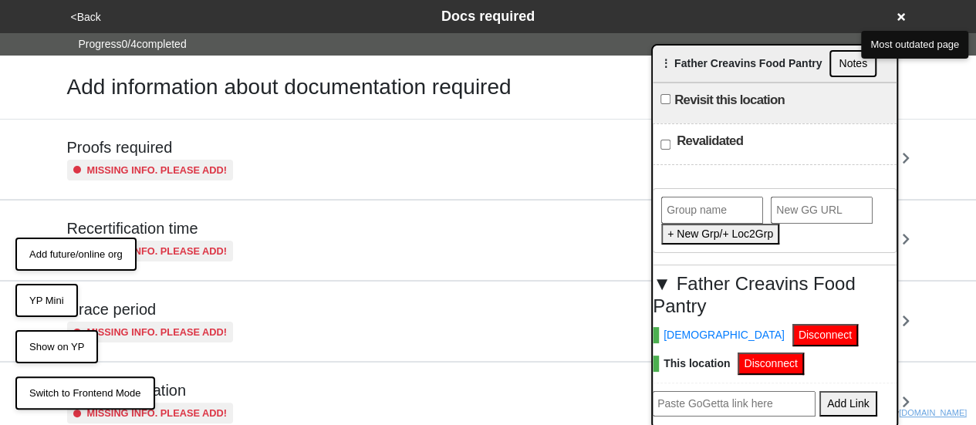
click at [96, 15] on button "<Back" at bounding box center [85, 17] width 39 height 18
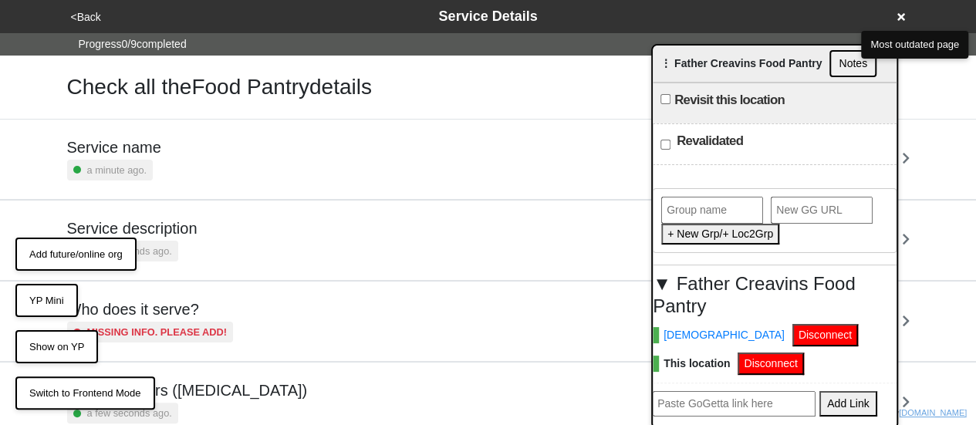
click at [176, 235] on h5 "Service description" at bounding box center [132, 228] width 130 height 19
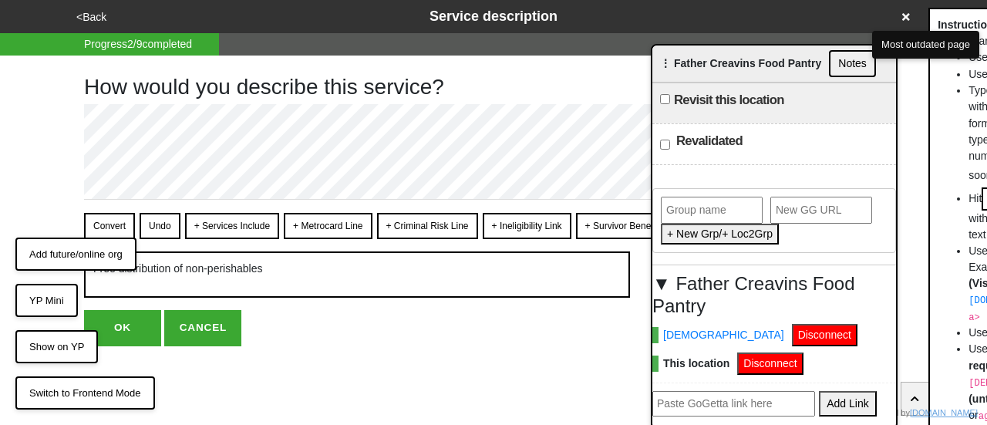
click at [110, 92] on h1 "How would you describe this service?" at bounding box center [474, 87] width 781 height 26
click at [135, 333] on button "OK" at bounding box center [122, 327] width 77 height 35
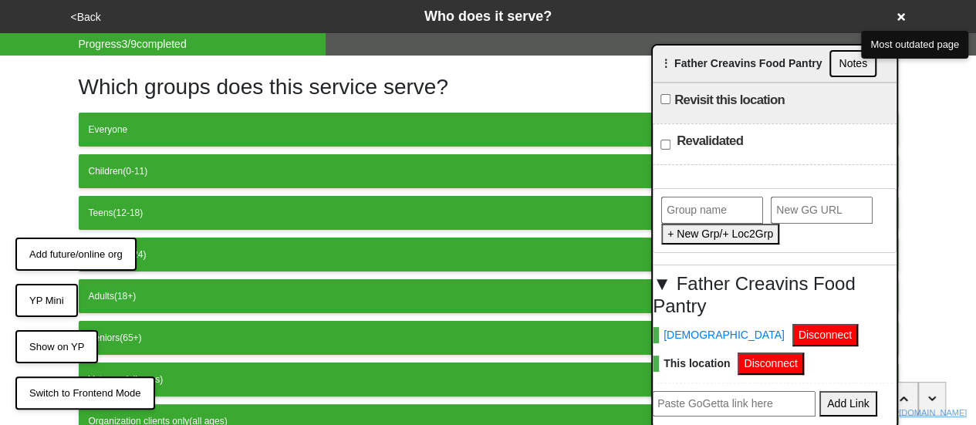
click at [76, 13] on button "<Back" at bounding box center [85, 17] width 39 height 18
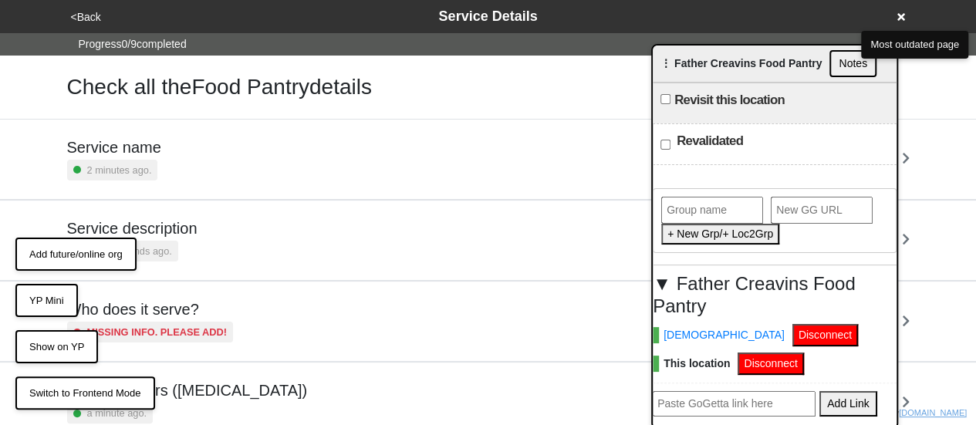
click at [143, 244] on small "a few seconds ago." at bounding box center [129, 251] width 85 height 15
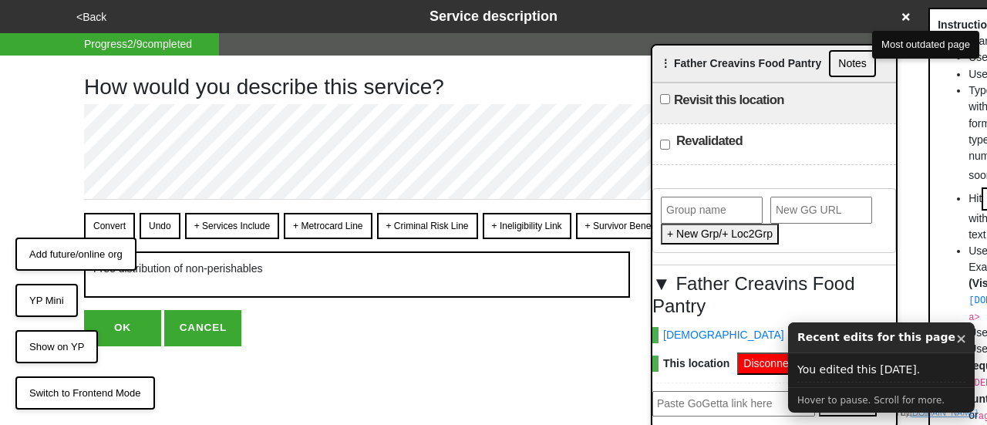
click at [125, 335] on button "OK" at bounding box center [122, 327] width 77 height 35
type textarea "x"
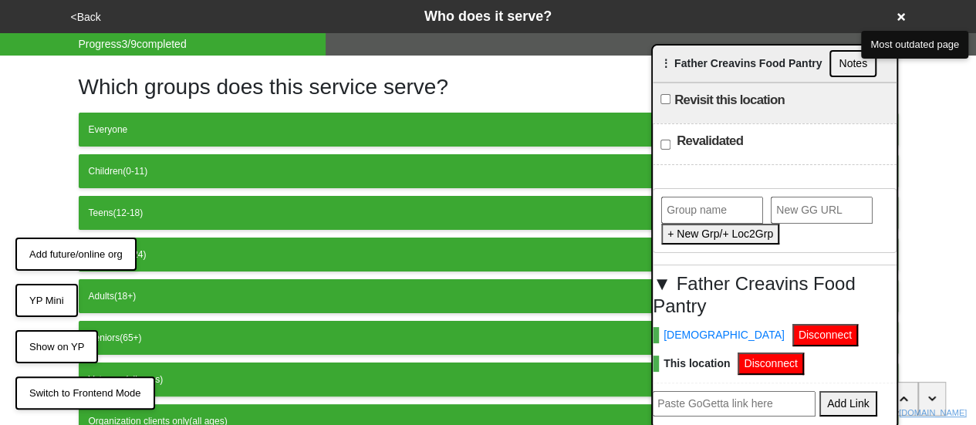
click at [88, 17] on button "<Back" at bounding box center [85, 17] width 39 height 18
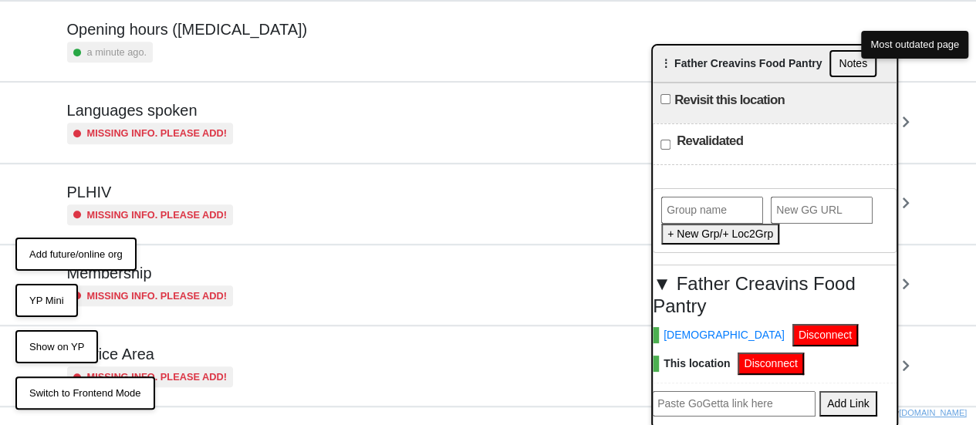
scroll to position [454, 0]
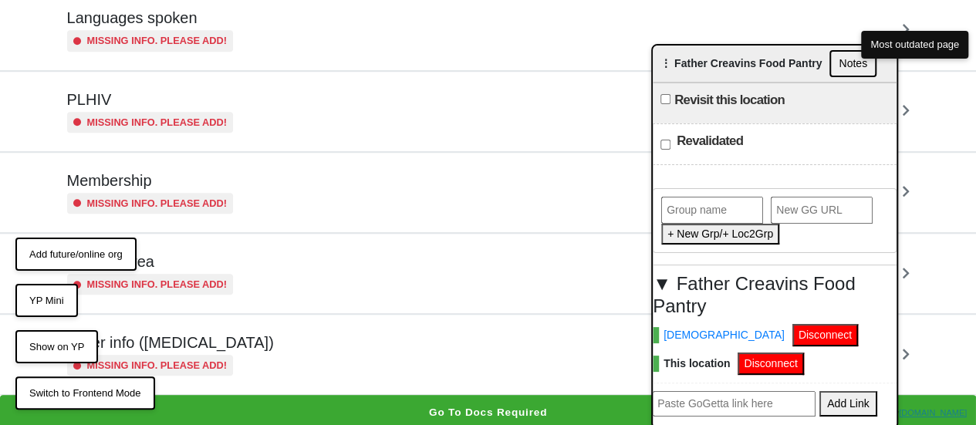
click at [384, 408] on button "Go to docs required" at bounding box center [488, 412] width 976 height 35
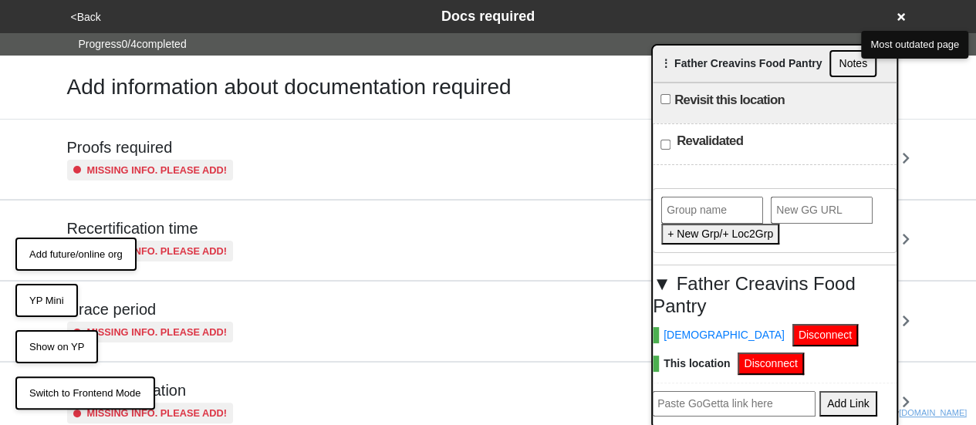
click at [216, 149] on h5 "Proofs required" at bounding box center [150, 147] width 167 height 19
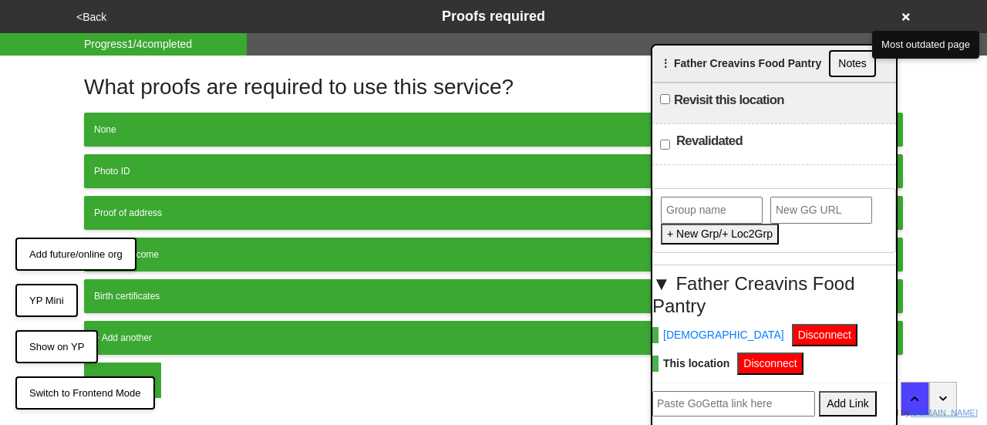
click at [212, 167] on div "Photo ID" at bounding box center [493, 171] width 799 height 14
drag, startPoint x: 209, startPoint y: 203, endPoint x: 211, endPoint y: 215, distance: 12.6
click at [210, 204] on button "Proof of address" at bounding box center [493, 213] width 819 height 34
click at [131, 365] on button "OK" at bounding box center [122, 380] width 77 height 35
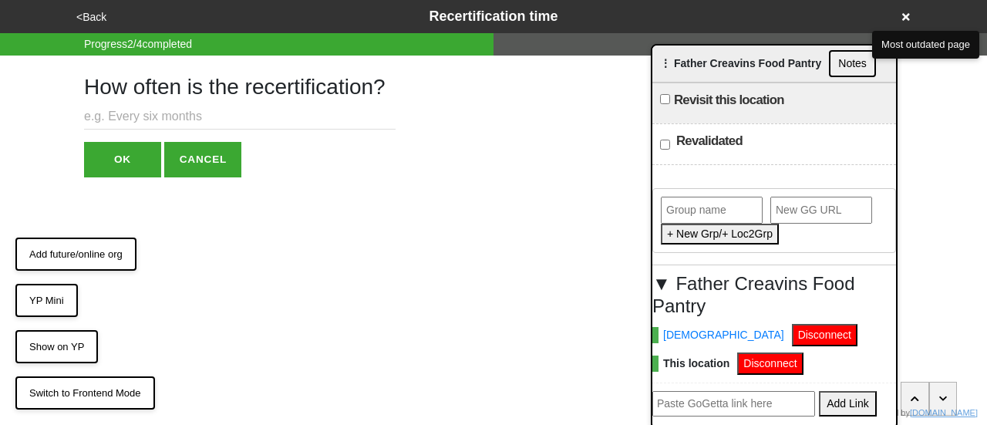
click at [131, 148] on button "OK" at bounding box center [122, 159] width 77 height 35
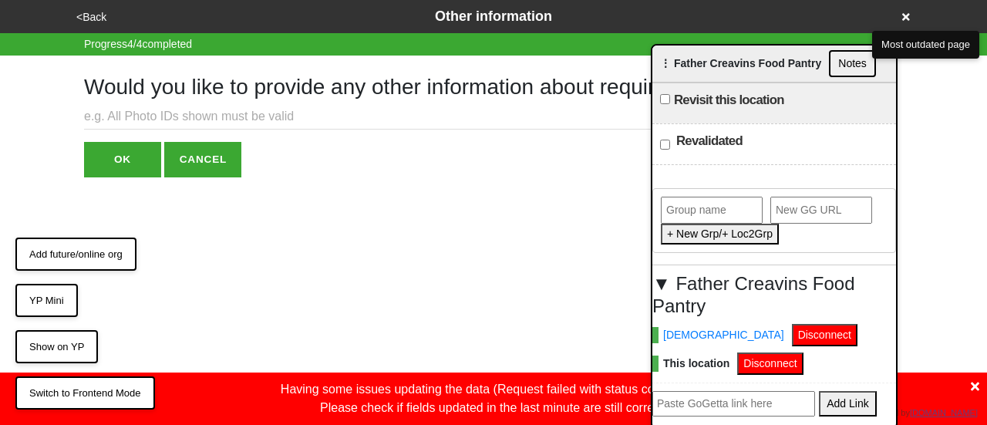
click at [96, 11] on button "<Back" at bounding box center [91, 17] width 39 height 18
